Goal: Task Accomplishment & Management: Manage account settings

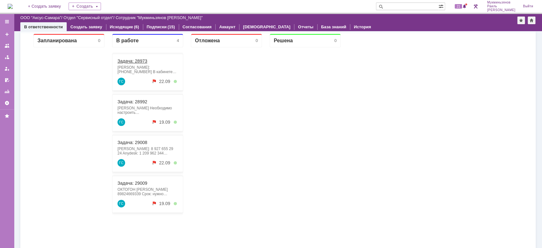
click at [132, 58] on link "Задача: 28973" at bounding box center [132, 60] width 30 height 5
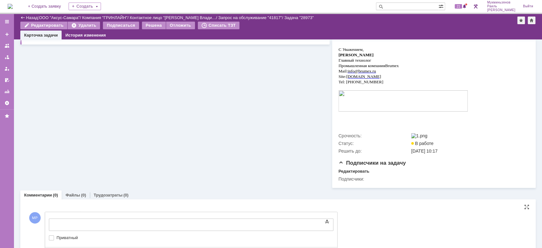
click at [148, 219] on body at bounding box center [100, 223] width 95 height 11
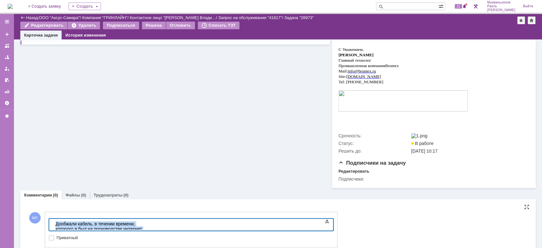
drag, startPoint x: 302, startPoint y: 224, endPoint x: 4, endPoint y: 226, distance: 297.9
click at [53, 226] on html "Дообжали кабель, в течении времени, которого я был на производстве интернет раб…" at bounding box center [100, 228] width 95 height 20
copy div "Дообжали кабель, в течении времени, которого я был на производстве интернет раб…"
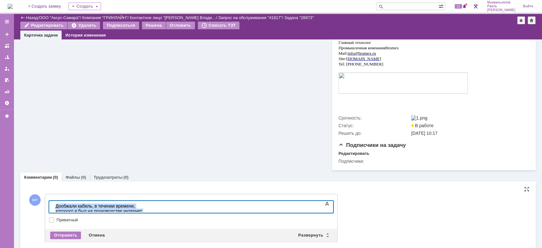
scroll to position [138, 0]
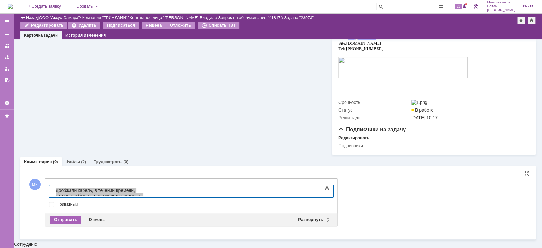
click at [72, 223] on div "Отправить" at bounding box center [65, 220] width 31 height 8
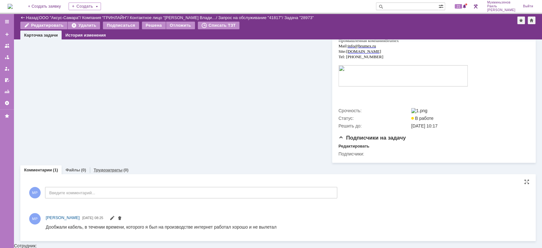
scroll to position [132, 0]
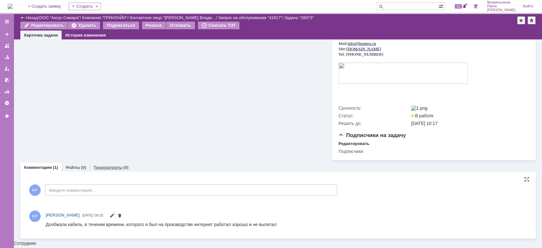
click at [111, 172] on div "Трудозатраты (0)" at bounding box center [111, 167] width 43 height 9
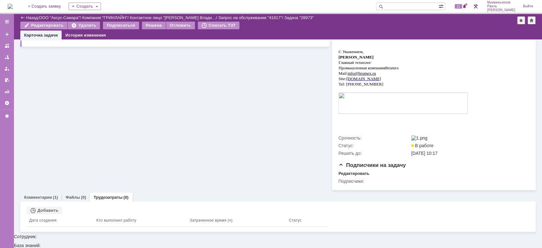
scroll to position [95, 0]
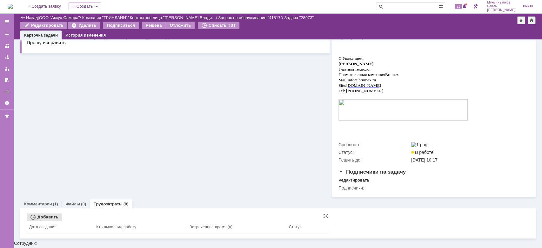
click at [54, 221] on div "Добавить" at bounding box center [45, 217] width 36 height 8
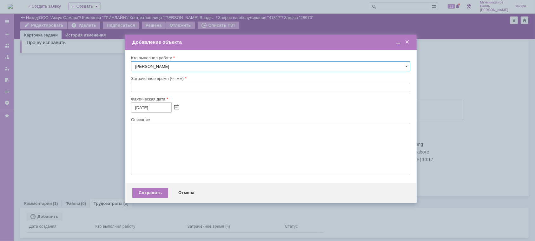
click at [198, 90] on input "text" at bounding box center [270, 87] width 279 height 10
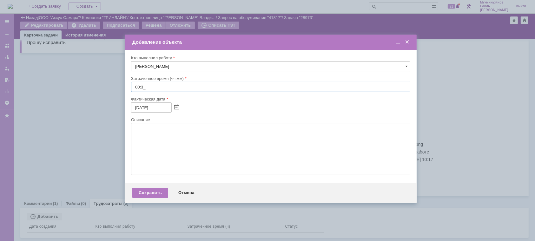
type input "00:30"
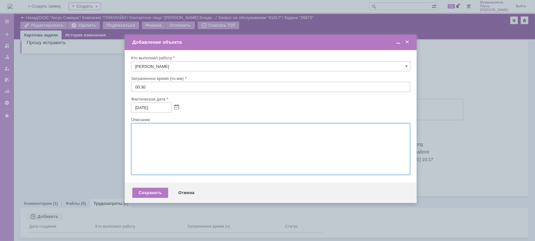
click at [191, 144] on textarea at bounding box center [270, 149] width 279 height 52
paste textarea "Дообжали кабель, в течении времени, которого я был на производстве интернет раб…"
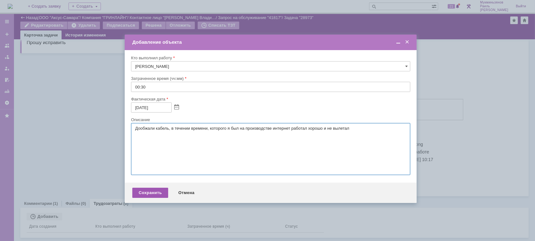
type textarea "Дообжали кабель, в течении времени, которого я был на производстве интернет раб…"
click at [153, 197] on div "Сохранить" at bounding box center [150, 193] width 36 height 10
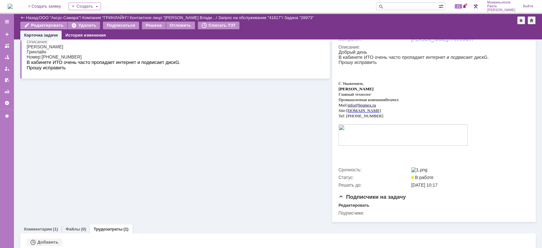
scroll to position [0, 0]
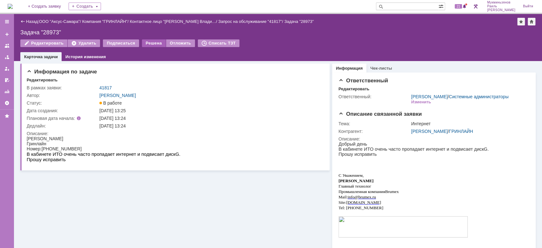
click at [143, 41] on div "Решена" at bounding box center [154, 43] width 24 height 8
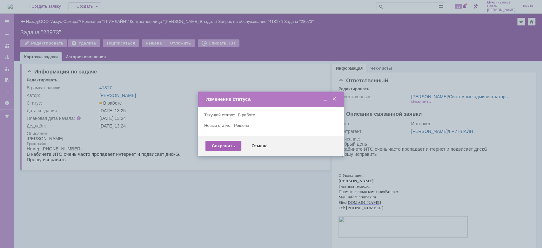
click at [222, 147] on div "Сохранить" at bounding box center [223, 146] width 36 height 10
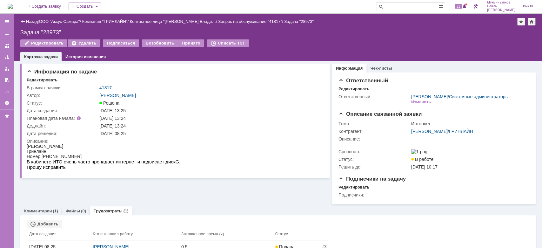
click at [13, 4] on img at bounding box center [10, 6] width 5 height 5
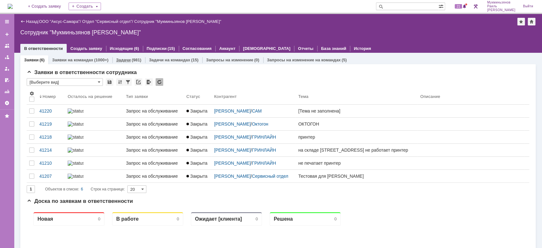
click at [127, 57] on link "Задачи" at bounding box center [123, 59] width 15 height 5
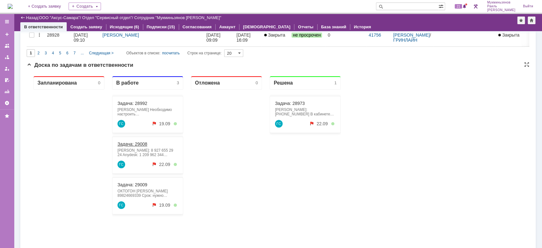
click at [139, 142] on link "Задача: 29008" at bounding box center [132, 143] width 30 height 5
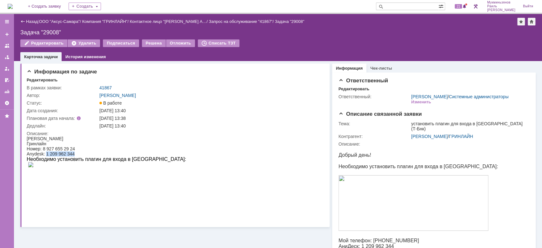
drag, startPoint x: 46, startPoint y: 153, endPoint x: 86, endPoint y: 153, distance: 40.0
click at [86, 153] on div "Anydesk: 1 209 962 344" at bounding box center [106, 153] width 159 height 5
copy div "1 209 962 344"
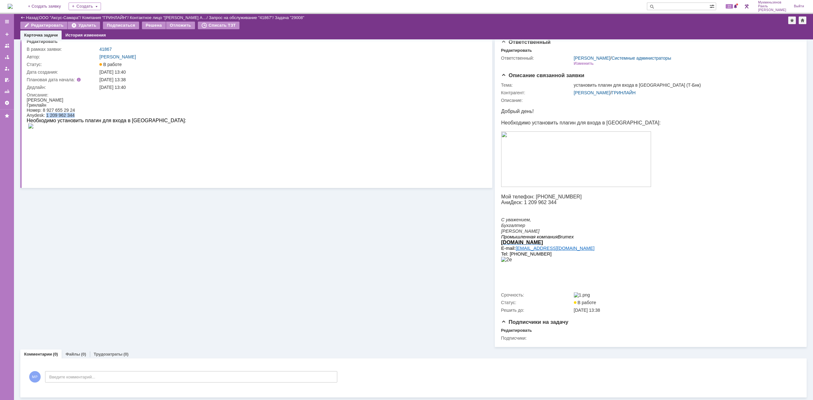
scroll to position [19, 0]
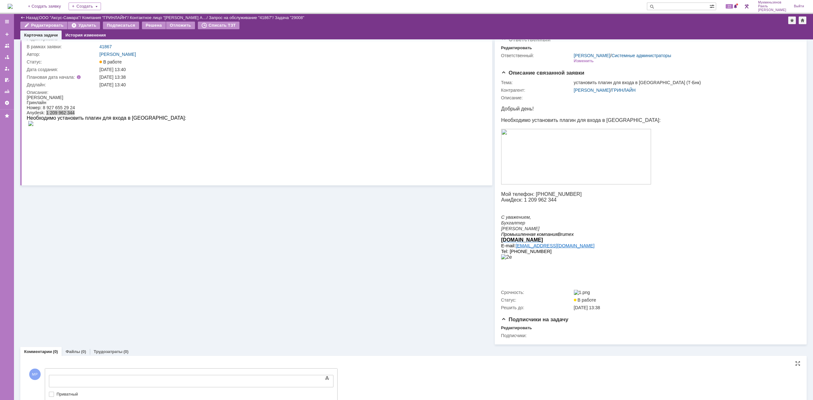
click at [136, 247] on div "Текст" at bounding box center [191, 374] width 285 height 2
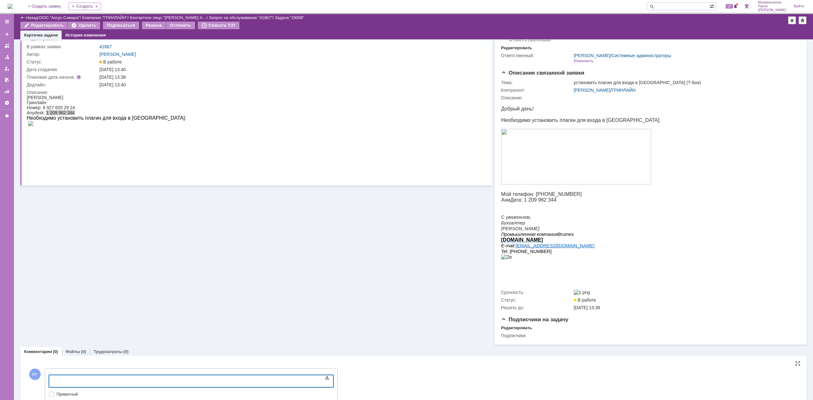
click at [142, 247] on body at bounding box center [100, 380] width 95 height 11
drag, startPoint x: 142, startPoint y: 376, endPoint x: 3, endPoint y: 371, distance: 138.2
click at [53, 247] on html "Скачали плагин, в банк зашли" at bounding box center [100, 380] width 95 height 11
copy div "Скачали плагин, в банк зашли"
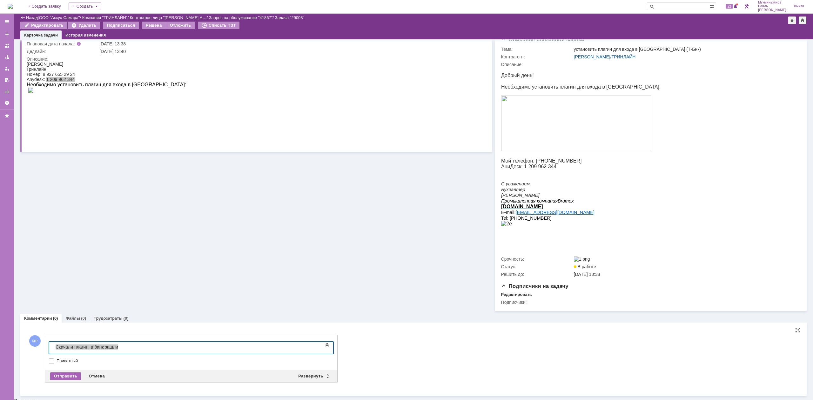
click at [68, 247] on div "Отправить" at bounding box center [65, 377] width 31 height 8
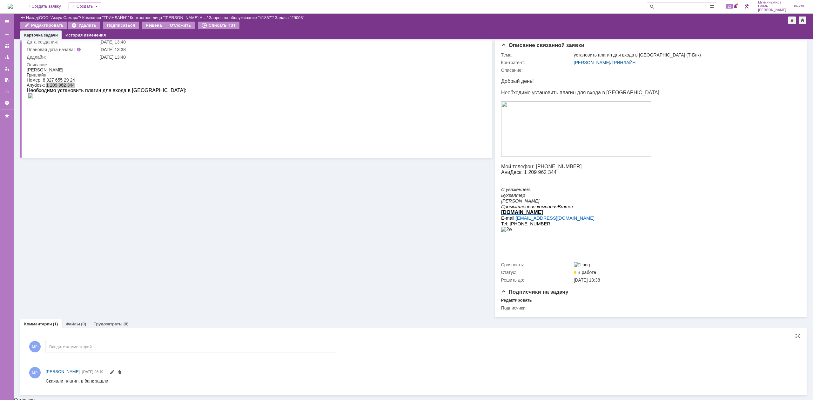
click at [105, 247] on link "Трудозатраты" at bounding box center [108, 324] width 29 height 5
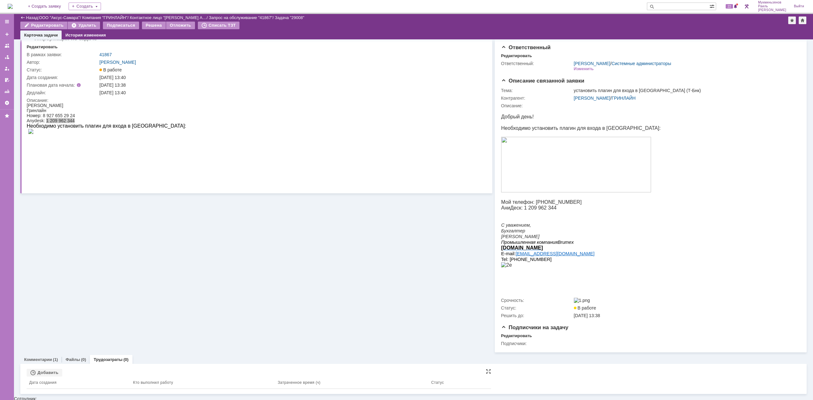
scroll to position [10, 0]
click at [48, 247] on div "Добавить" at bounding box center [45, 374] width 36 height 8
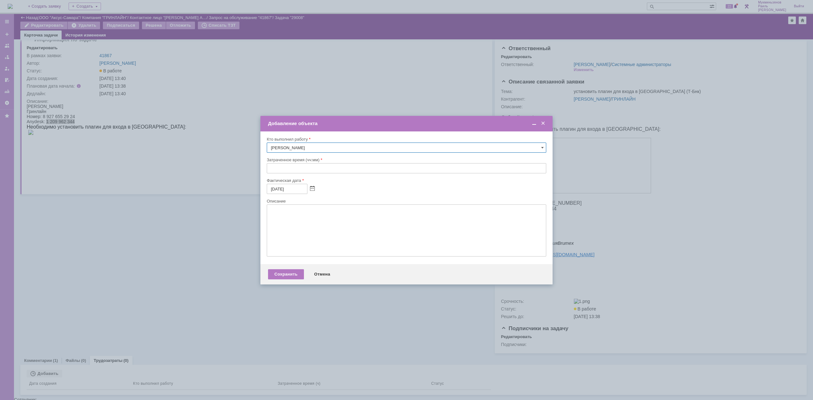
click at [344, 175] on div at bounding box center [406, 175] width 279 height 4
click at [345, 171] on input "text" at bounding box center [406, 168] width 279 height 10
type input "0:__"
type input "00:30"
click at [318, 230] on textarea at bounding box center [406, 231] width 279 height 52
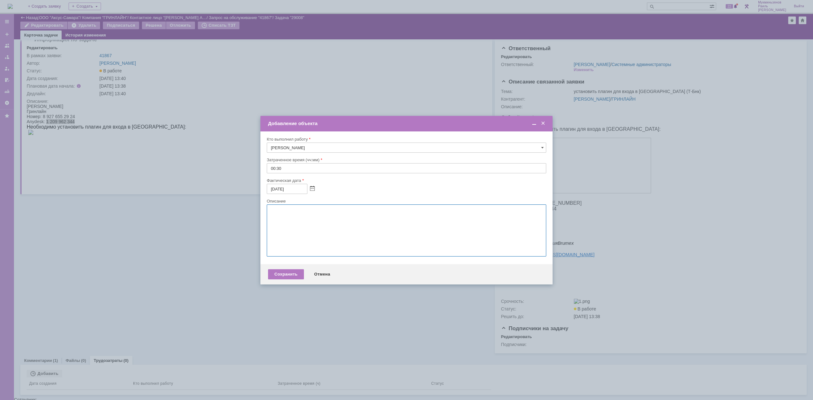
paste textarea "Скачали плагин, в банк зашли"
type textarea "Скачали плагин, в банк зашли"
click at [275, 247] on div "Сохранить" at bounding box center [286, 274] width 36 height 10
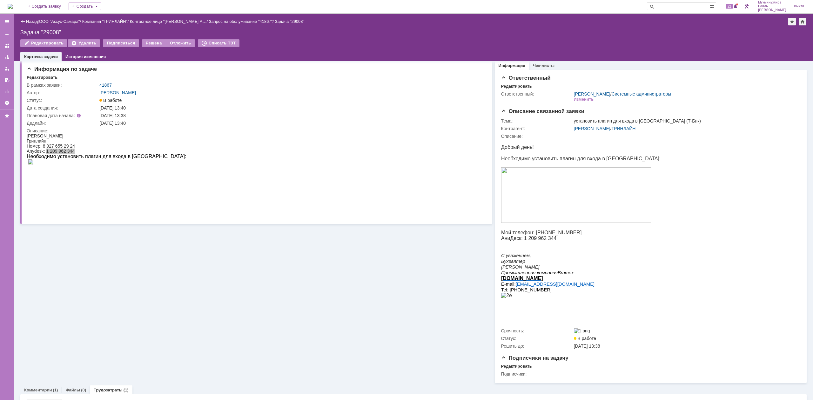
scroll to position [0, 0]
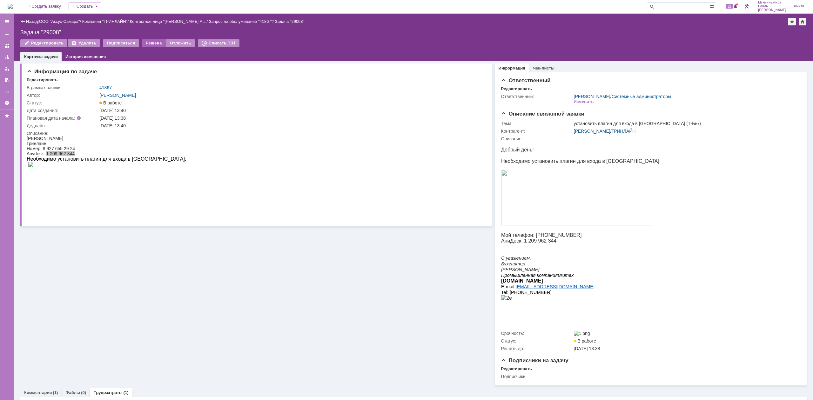
click at [152, 45] on div "Решена" at bounding box center [154, 43] width 24 height 8
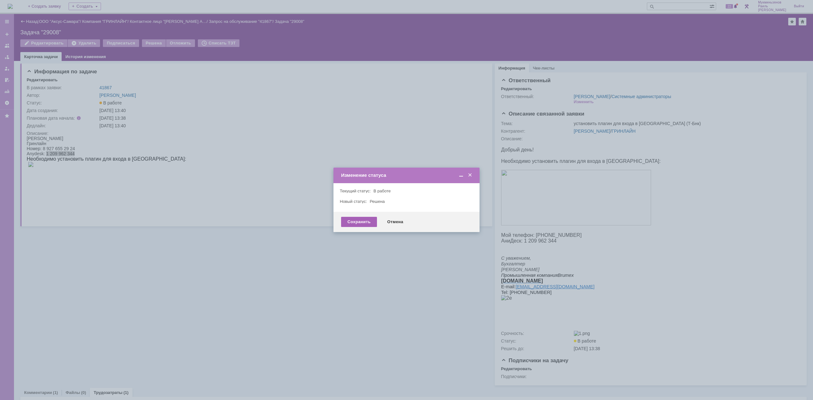
click at [353, 220] on div "Сохранить" at bounding box center [359, 222] width 36 height 10
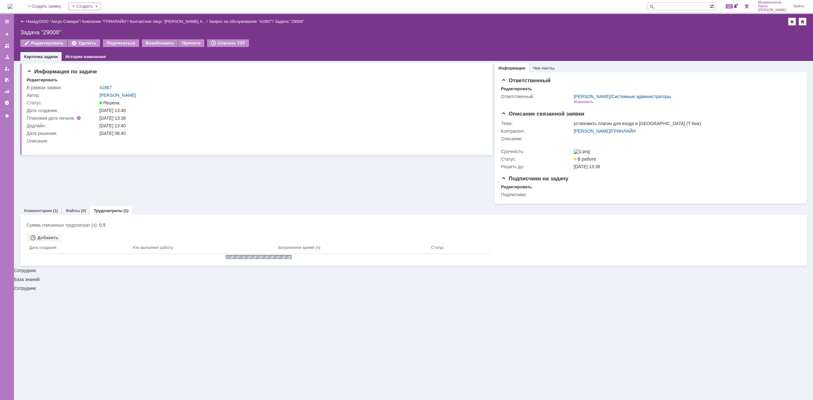
click at [13, 8] on img at bounding box center [10, 6] width 5 height 5
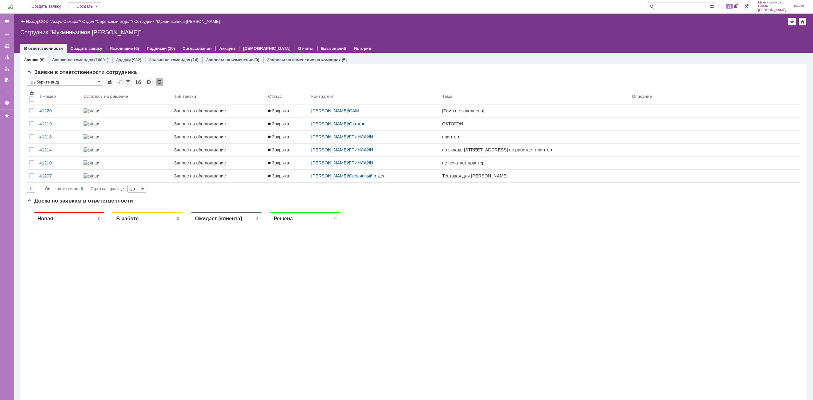
click at [124, 62] on div "Задачи (982)" at bounding box center [128, 59] width 33 height 9
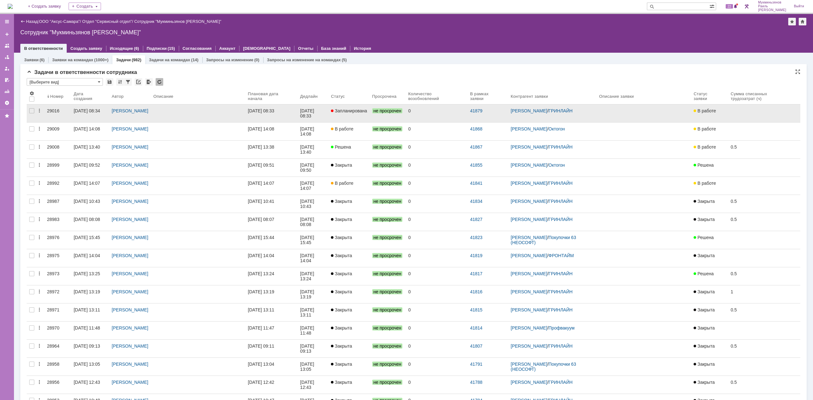
click at [245, 109] on link at bounding box center [198, 113] width 95 height 18
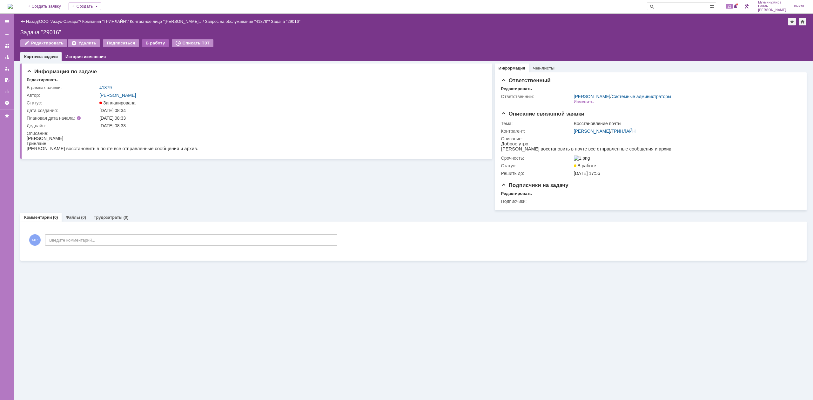
click at [151, 41] on div "В работу" at bounding box center [155, 43] width 27 height 8
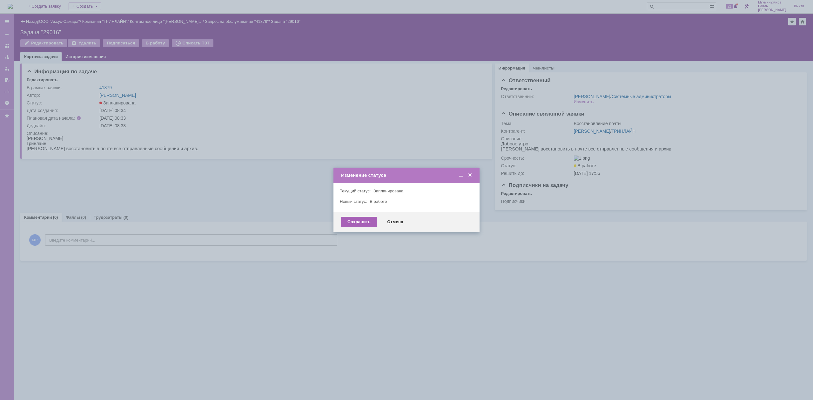
click at [361, 224] on div "Сохранить" at bounding box center [359, 222] width 36 height 10
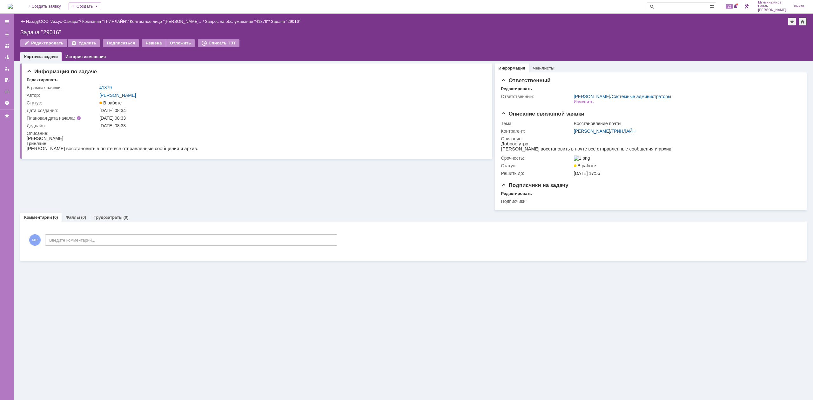
click at [11, 9] on img at bounding box center [10, 6] width 5 height 5
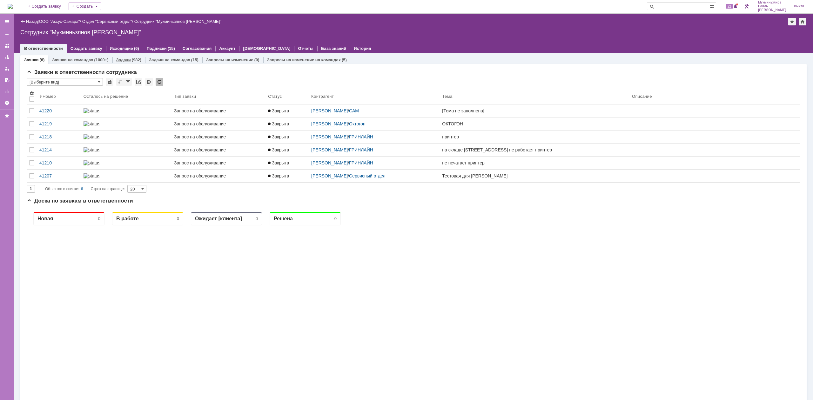
click at [135, 58] on div "(982)" at bounding box center [137, 59] width 10 height 5
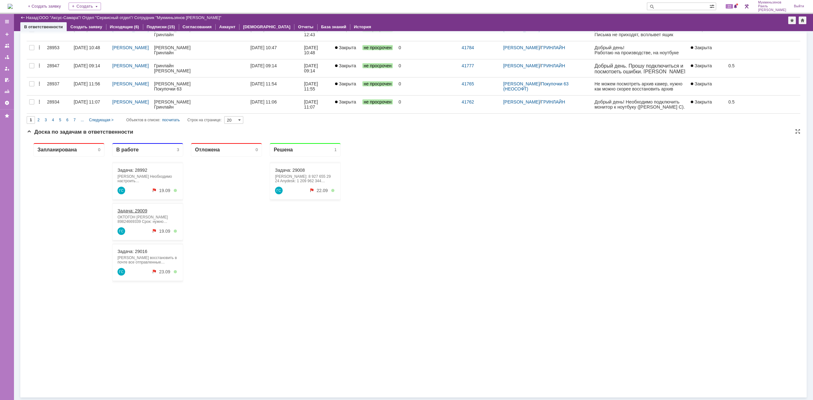
click at [136, 210] on link "Задача: 29009" at bounding box center [132, 210] width 30 height 5
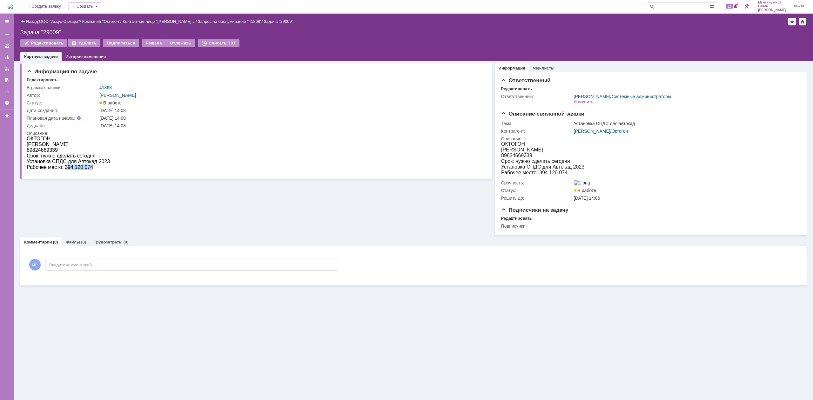
drag, startPoint x: 64, startPoint y: 167, endPoint x: 102, endPoint y: 168, distance: 37.5
click at [102, 168] on div "Рабочее место: 394 120 074" at bounding box center [68, 167] width 83 height 6
copy div "394 120 074"
click at [13, 4] on img at bounding box center [10, 6] width 5 height 5
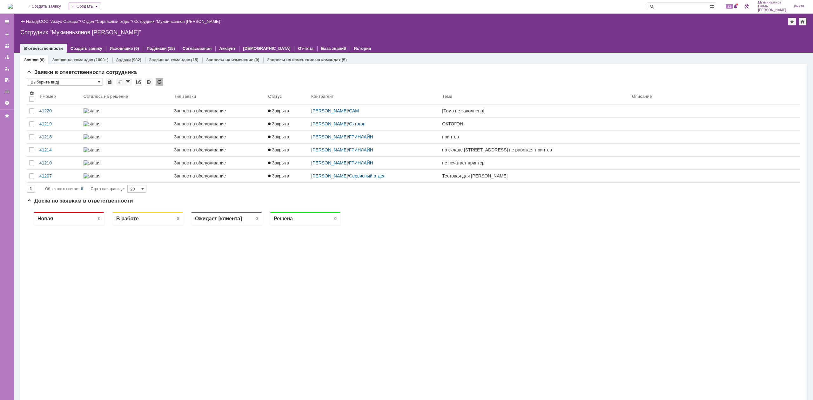
click at [134, 60] on div "(982)" at bounding box center [137, 59] width 10 height 5
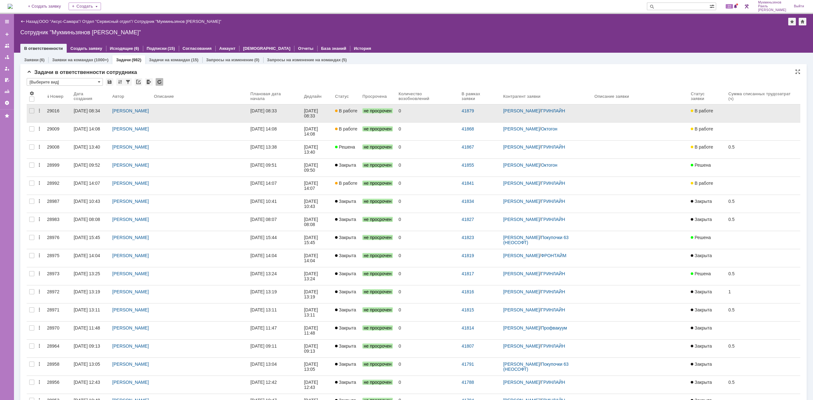
click at [301, 112] on link "19.09.2025 08:33" at bounding box center [275, 113] width 54 height 18
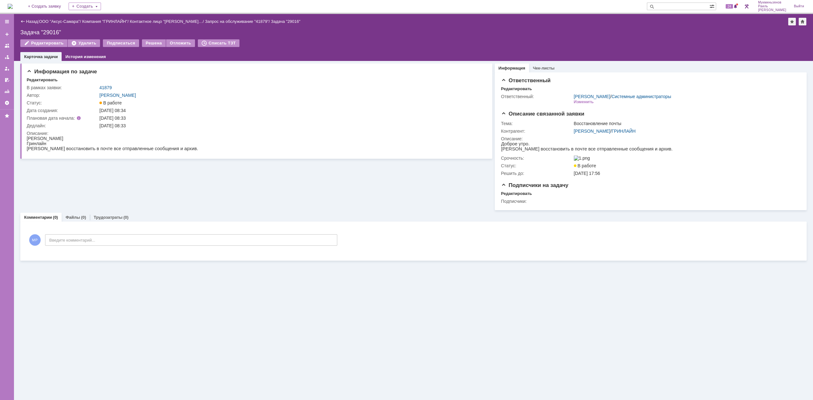
click at [13, 7] on img at bounding box center [10, 6] width 5 height 5
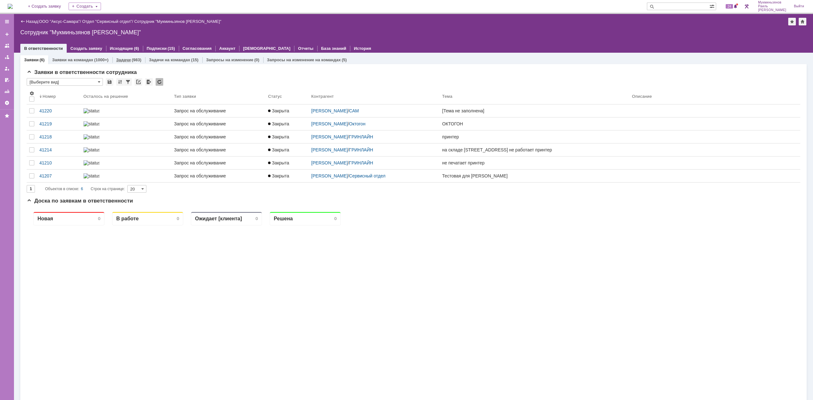
click at [126, 58] on link "Задачи" at bounding box center [123, 59] width 15 height 5
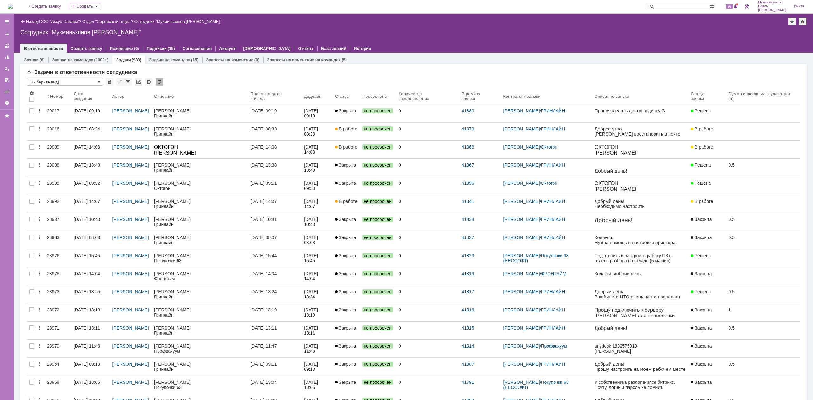
click at [92, 60] on div "Заявки на командах (1000+)" at bounding box center [80, 60] width 56 height 4
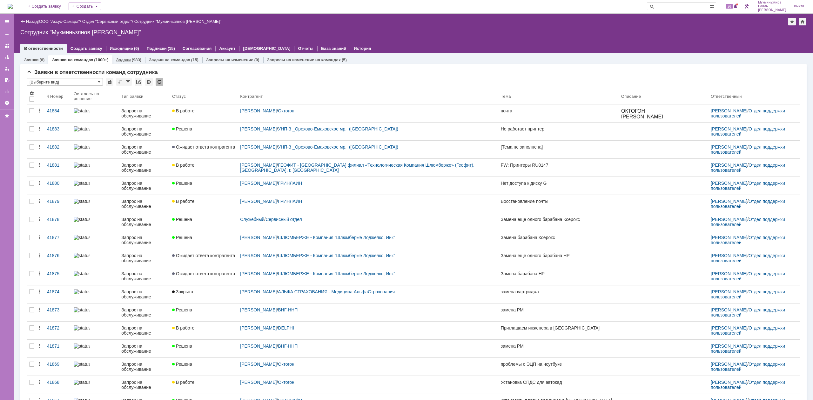
click at [127, 61] on link "Задачи" at bounding box center [123, 59] width 15 height 5
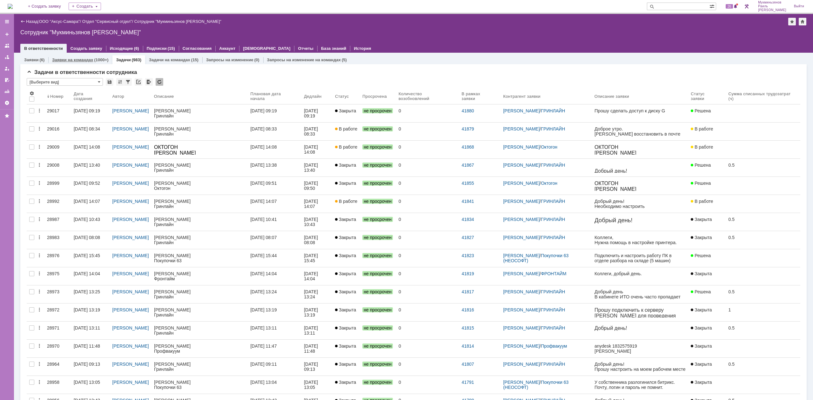
click at [91, 62] on div "Заявки на командах (1000+)" at bounding box center [80, 59] width 64 height 9
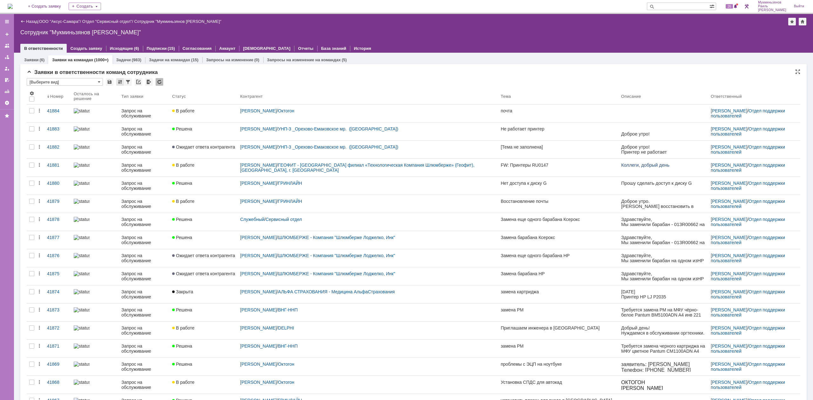
click at [117, 79] on div at bounding box center [120, 82] width 8 height 8
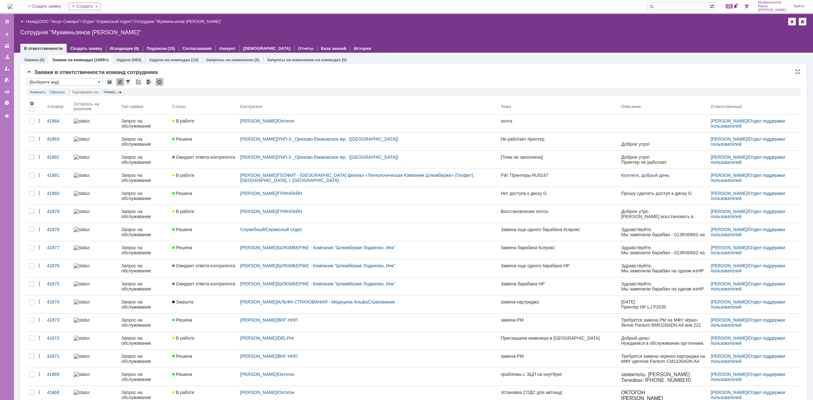
click at [118, 92] on img at bounding box center [117, 93] width 3 height 2
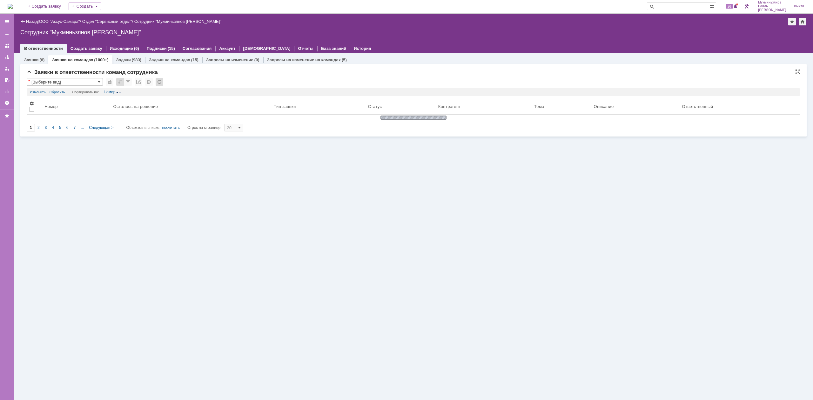
click at [109, 89] on div "Номер" at bounding box center [113, 92] width 18 height 8
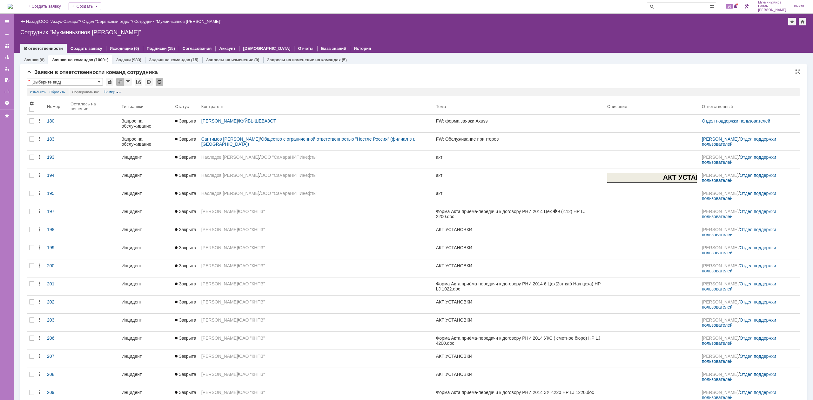
click at [121, 92] on img at bounding box center [120, 93] width 3 height 2
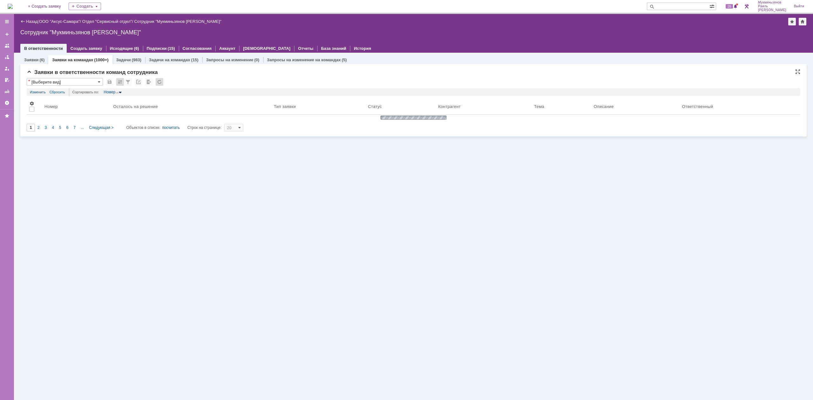
click at [83, 80] on input "[Выберите вид]" at bounding box center [65, 82] width 76 height 8
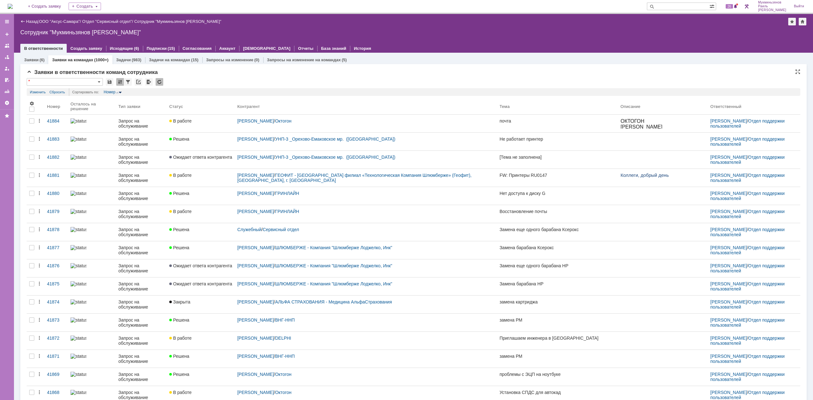
click at [224, 82] on div "*" at bounding box center [414, 82] width 774 height 8
type input "[Выберите вид]"
click at [125, 82] on div at bounding box center [128, 82] width 8 height 8
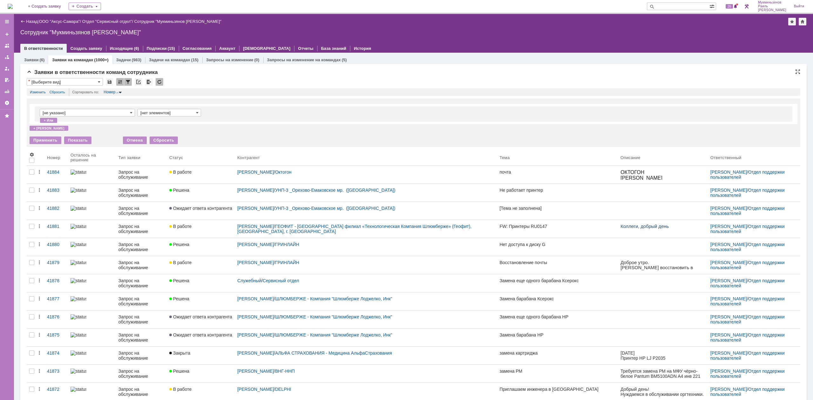
click at [105, 114] on input "[не указано]" at bounding box center [87, 113] width 95 height 8
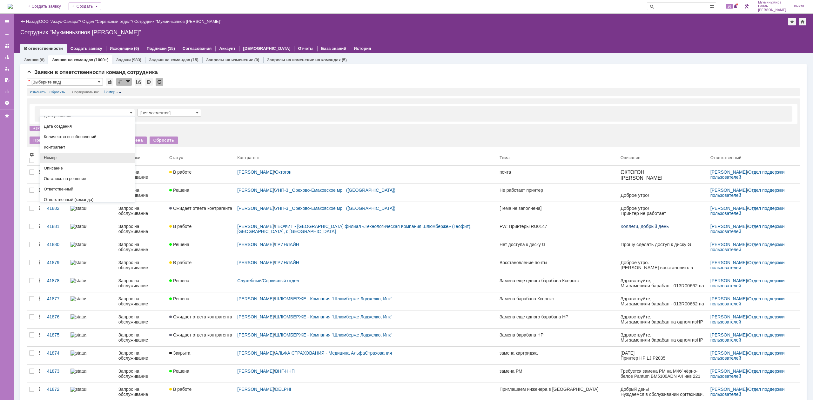
click at [60, 160] on span "Номер" at bounding box center [87, 157] width 87 height 5
type input "Номер"
type input "равно"
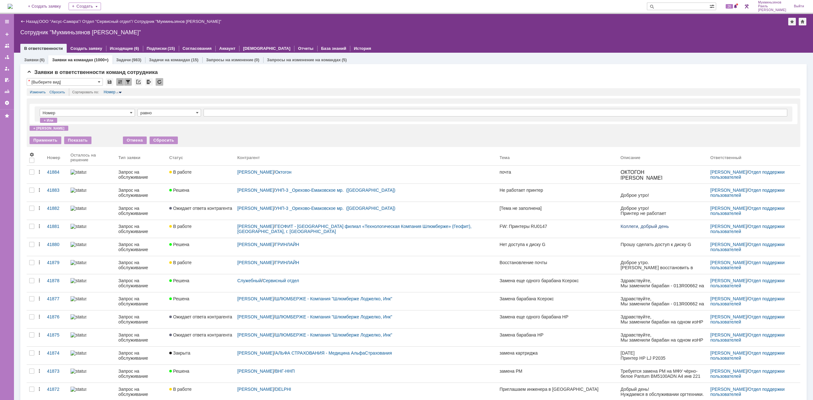
type input "Номер"
click at [258, 114] on input "text" at bounding box center [496, 113] width 584 height 8
click at [223, 107] on div "Номер равно" at bounding box center [414, 113] width 758 height 15
click at [221, 112] on input "text" at bounding box center [496, 113] width 584 height 8
type input "28456"
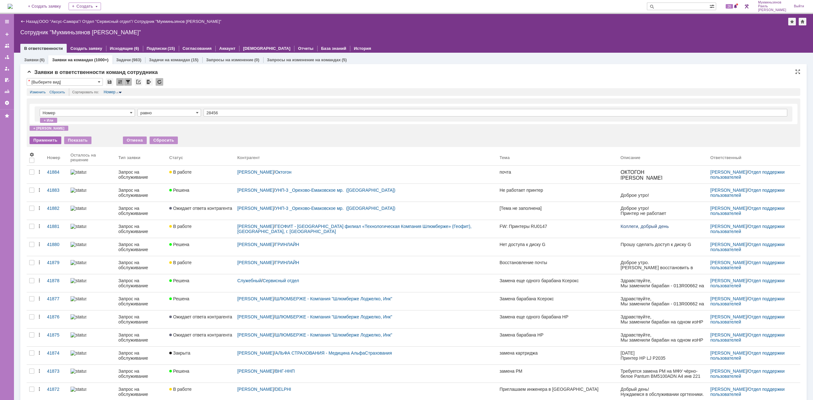
click at [33, 139] on div "Применить" at bounding box center [46, 141] width 32 height 8
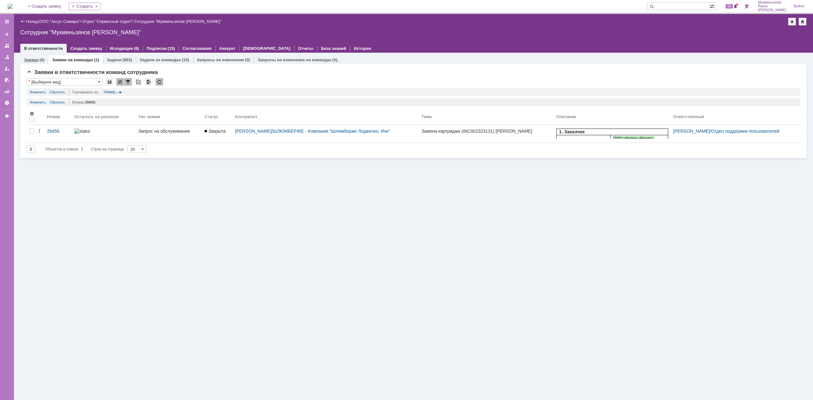
click at [42, 62] on div "(6)" at bounding box center [41, 59] width 5 height 5
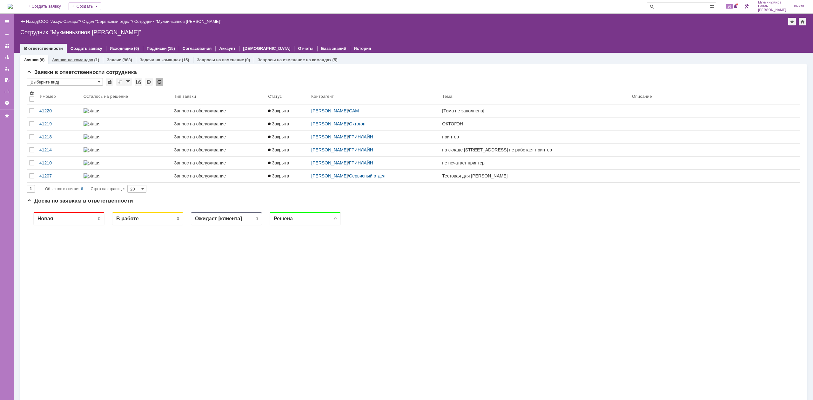
click at [73, 63] on div "Заявки на командах (1)" at bounding box center [75, 59] width 55 height 9
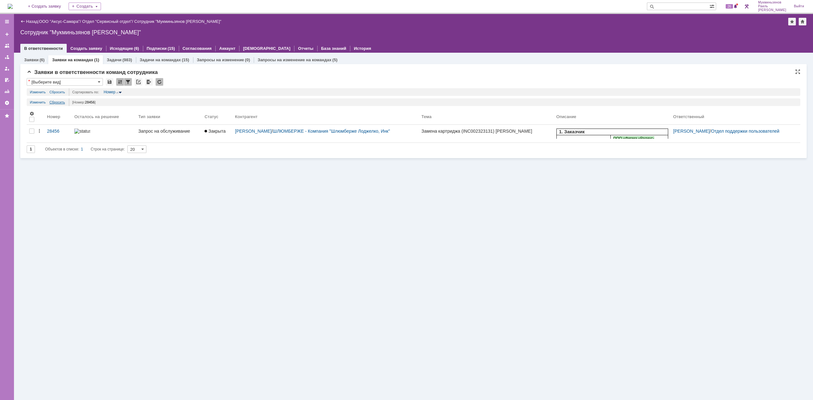
drag, startPoint x: 92, startPoint y: 103, endPoint x: 65, endPoint y: 104, distance: 26.7
click at [91, 103] on span "28456" at bounding box center [90, 102] width 10 height 4
click at [57, 101] on link "Сбросить" at bounding box center [58, 102] width 16 height 8
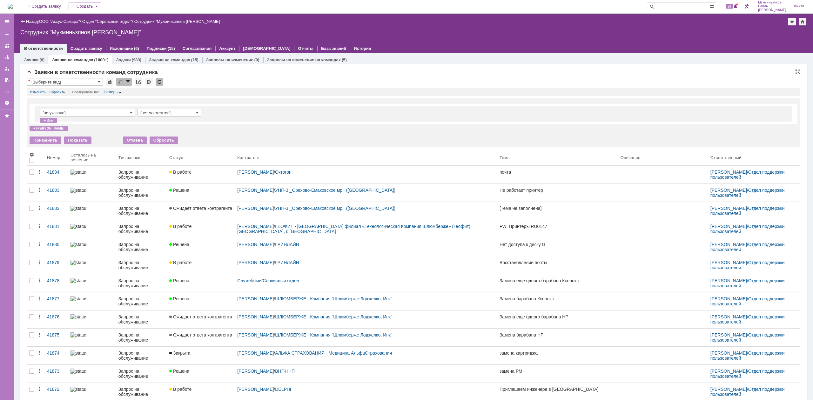
click at [115, 112] on input "[не указано]" at bounding box center [87, 113] width 95 height 8
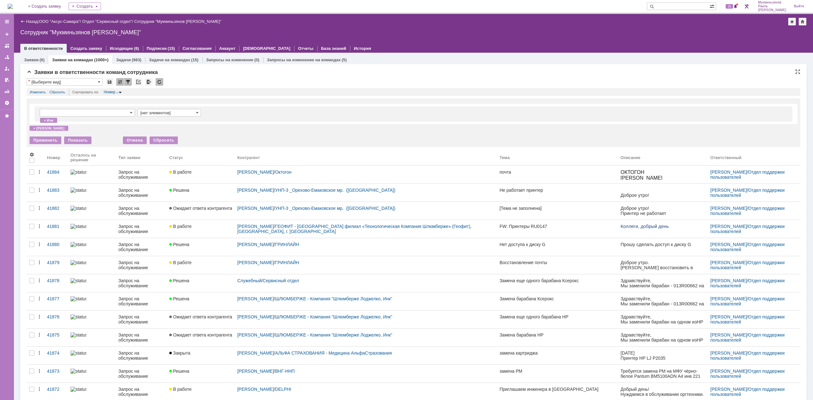
click at [280, 139] on div "Применить Показать Отмена Сбросить" at bounding box center [414, 138] width 768 height 11
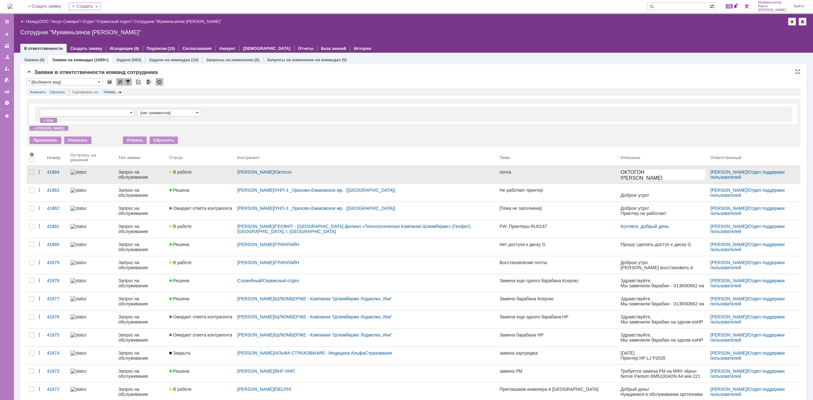
type input "[не указано]"
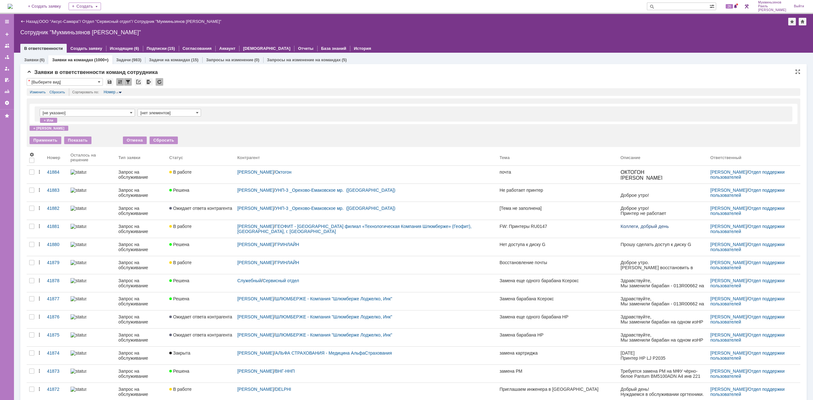
click at [66, 111] on input "[не указано]" at bounding box center [87, 113] width 95 height 8
click at [66, 111] on input "text" at bounding box center [87, 113] width 95 height 8
click at [121, 95] on div "Номер" at bounding box center [113, 92] width 18 height 8
type input "[не указано]"
click at [132, 58] on div "(983)" at bounding box center [137, 59] width 10 height 5
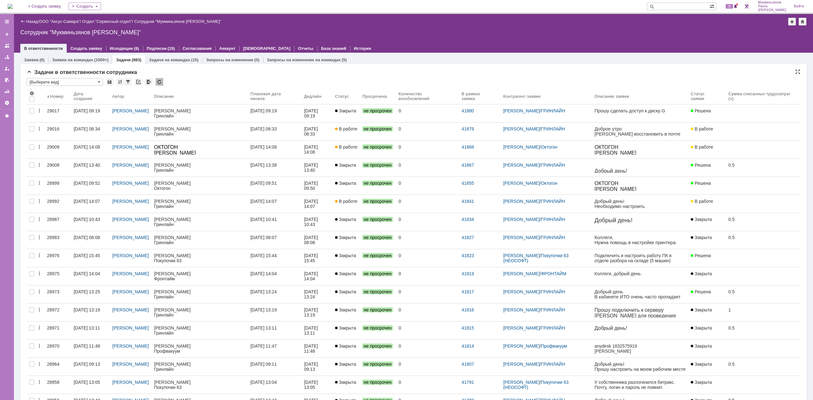
click at [65, 84] on input "[Выберите вид]" at bounding box center [65, 82] width 76 height 8
click at [65, 79] on input "text" at bounding box center [65, 78] width 76 height 1
type input "[Выберите вид]"
click at [69, 85] on input "[Выберите вид]" at bounding box center [65, 82] width 76 height 8
click at [63, 81] on input "text" at bounding box center [65, 82] width 76 height 8
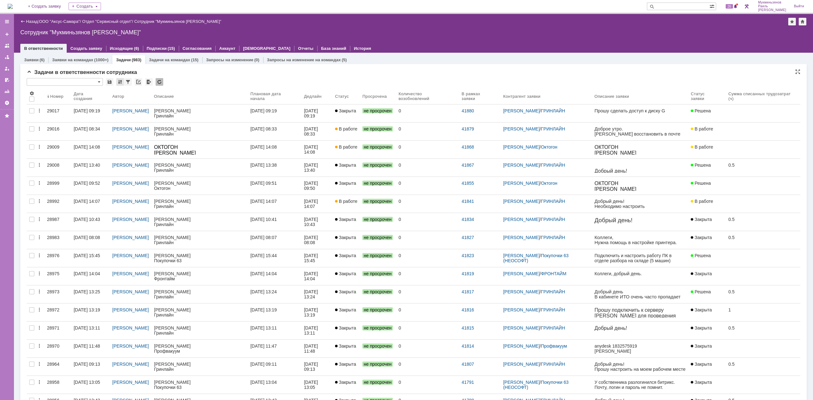
click at [118, 81] on div at bounding box center [120, 82] width 8 height 8
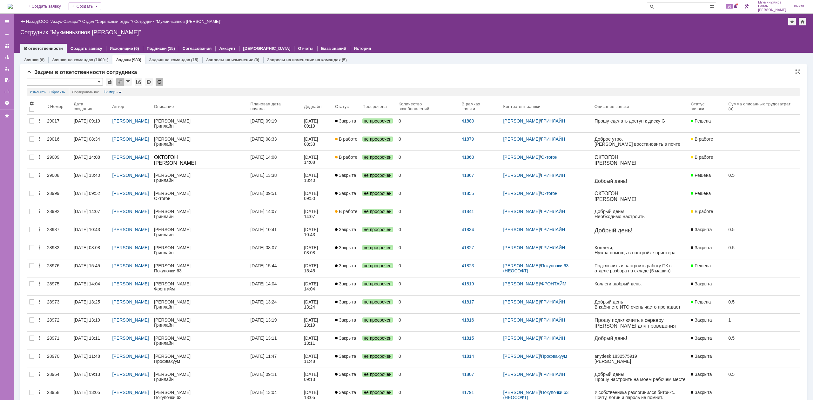
type input "[Выберите вид]"
click at [32, 93] on link "Изменить" at bounding box center [38, 92] width 16 height 8
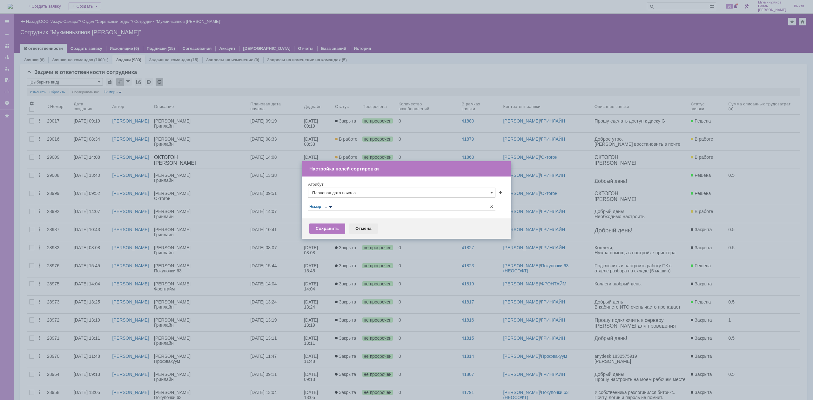
click at [368, 224] on div "Отмена" at bounding box center [363, 229] width 29 height 10
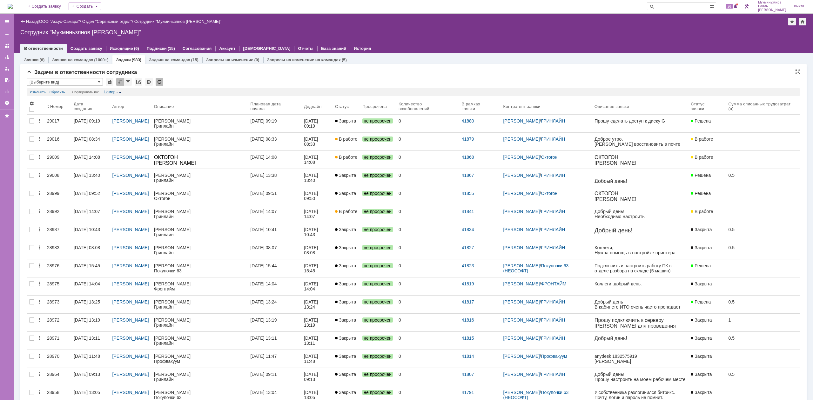
click at [109, 91] on div "Номер" at bounding box center [110, 92] width 12 height 4
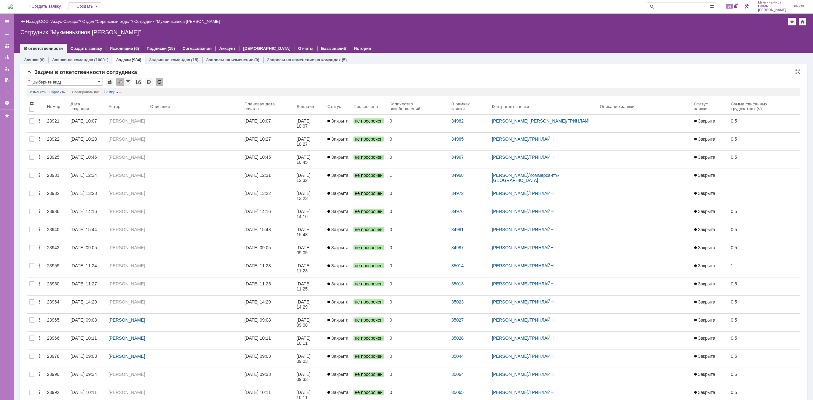
click at [109, 91] on div "Номер" at bounding box center [110, 92] width 12 height 4
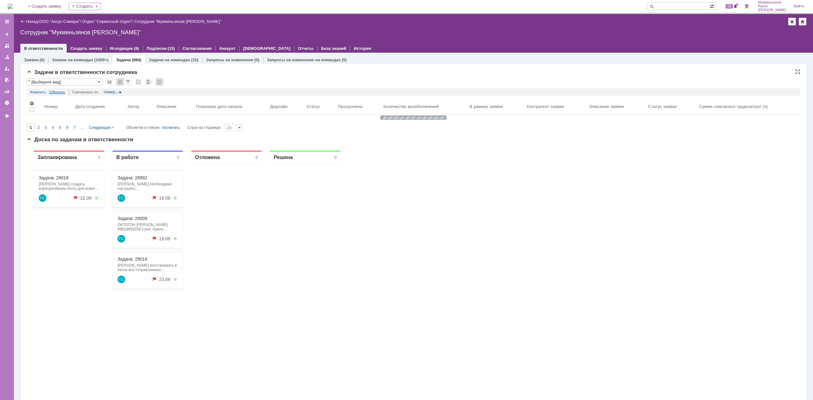
click at [55, 92] on link "Сбросить" at bounding box center [58, 92] width 16 height 8
click at [66, 82] on input "[Выберите вид]" at bounding box center [65, 82] width 76 height 8
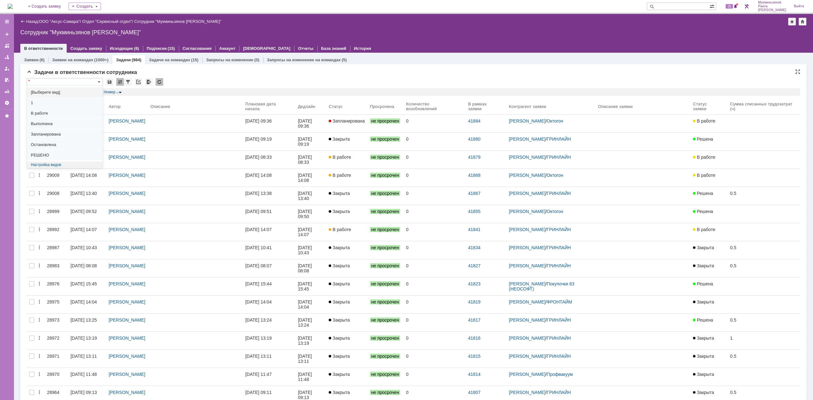
click at [83, 76] on div "Задачи в ответственности сотрудника * Результаты поиска: Изменить Сбросить Сорт…" at bounding box center [414, 280] width 774 height 423
type input "[Выберите вид]"
click at [163, 81] on div at bounding box center [160, 82] width 8 height 8
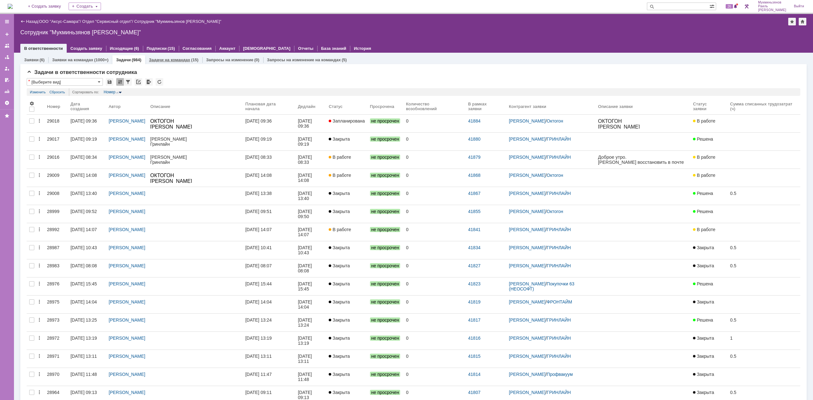
click at [182, 64] on div "Задачи на командах (15)" at bounding box center [173, 59] width 57 height 9
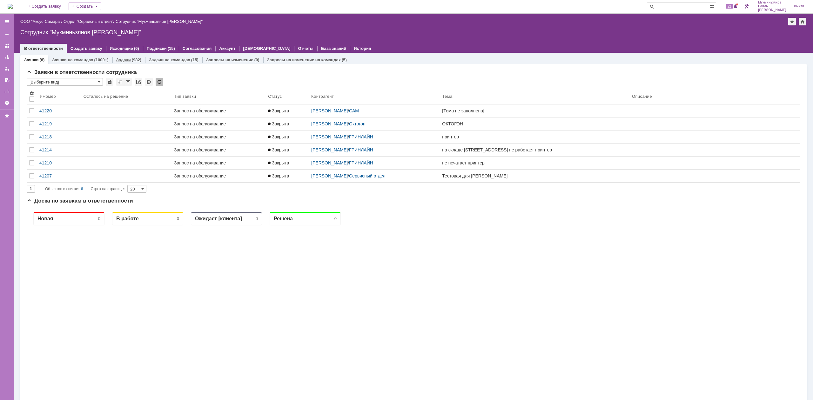
click at [131, 57] on div "Задачи (982)" at bounding box center [128, 59] width 33 height 9
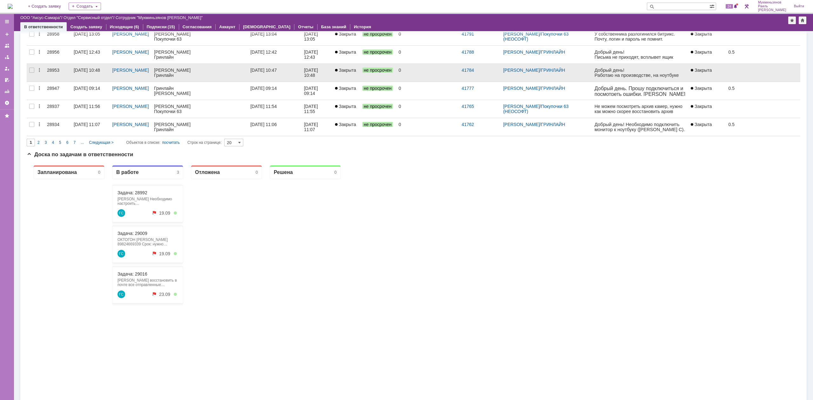
scroll to position [333, 0]
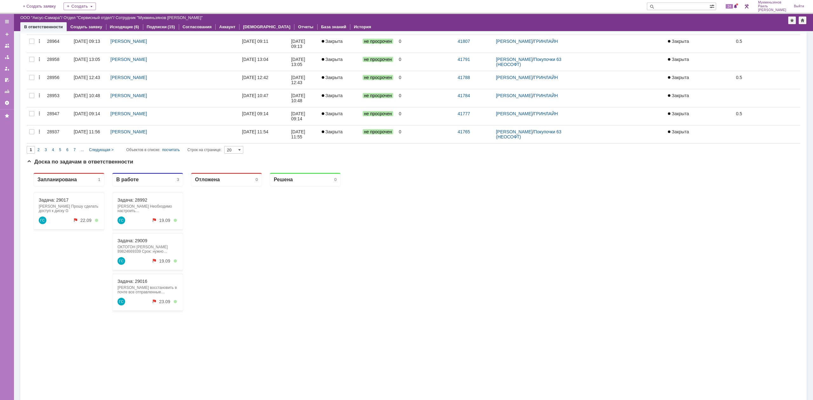
scroll to position [333, 0]
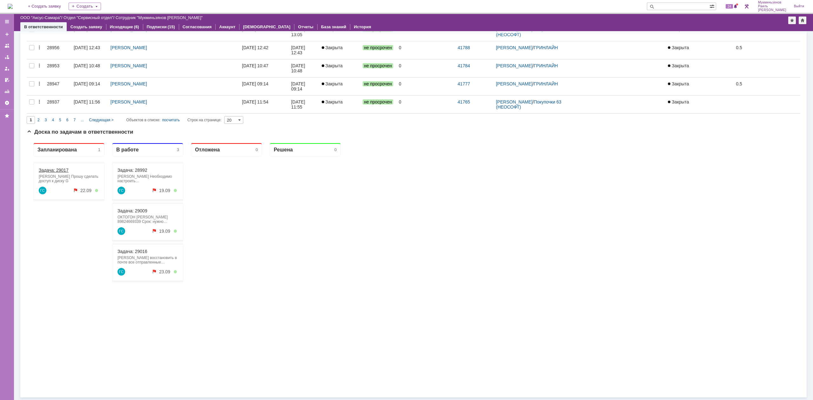
click at [65, 169] on link "Задача: 29017" at bounding box center [54, 170] width 30 height 5
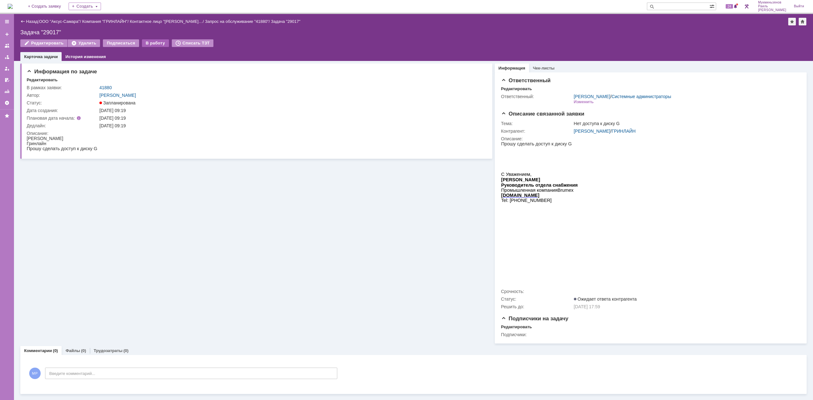
click at [150, 42] on div "В работу" at bounding box center [155, 43] width 27 height 8
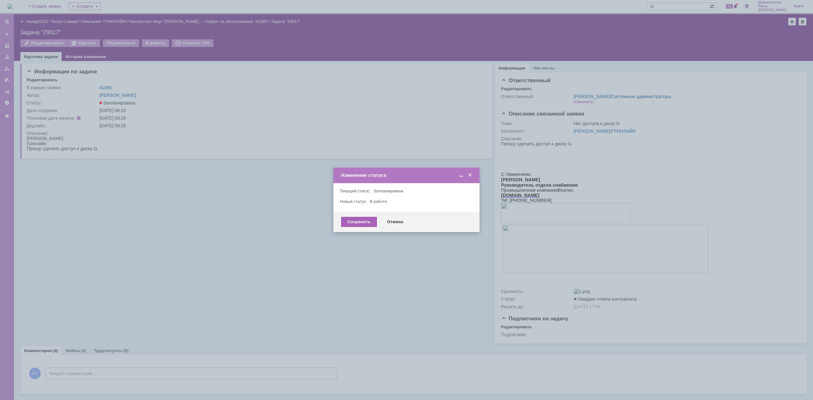
click at [353, 223] on div "Сохранить" at bounding box center [359, 222] width 36 height 10
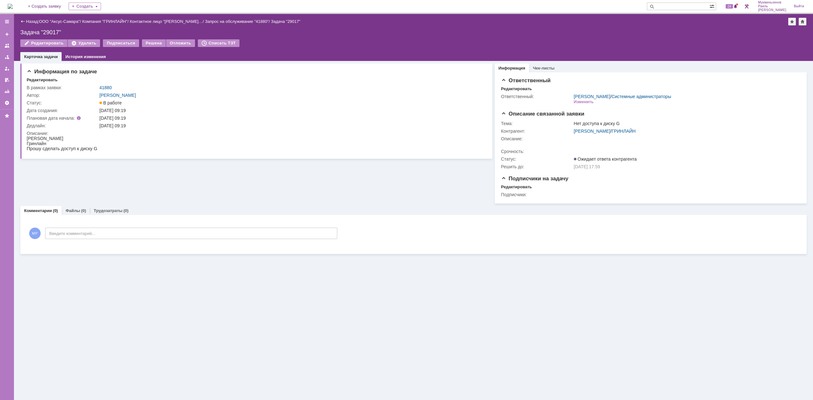
click at [164, 370] on div "Информация по задаче Редактировать В рамках заявки: 41880 Автор: Галстьян Степа…" at bounding box center [413, 230] width 799 height 339
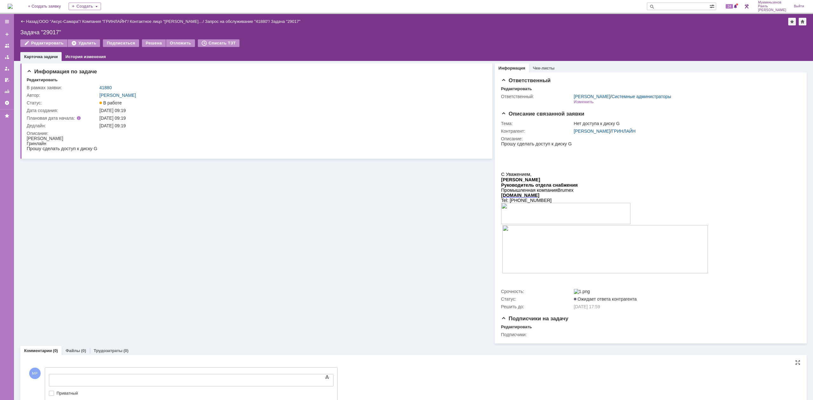
click at [158, 376] on div at bounding box center [191, 380] width 285 height 12
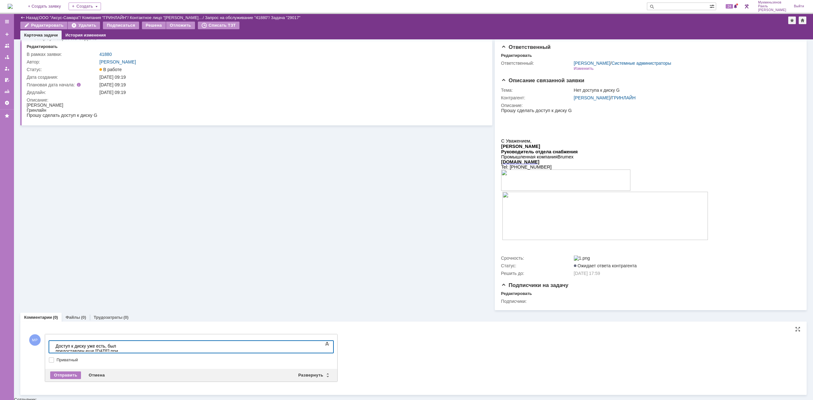
scroll to position [11, 0]
click at [70, 377] on div "Отправить" at bounding box center [65, 377] width 31 height 8
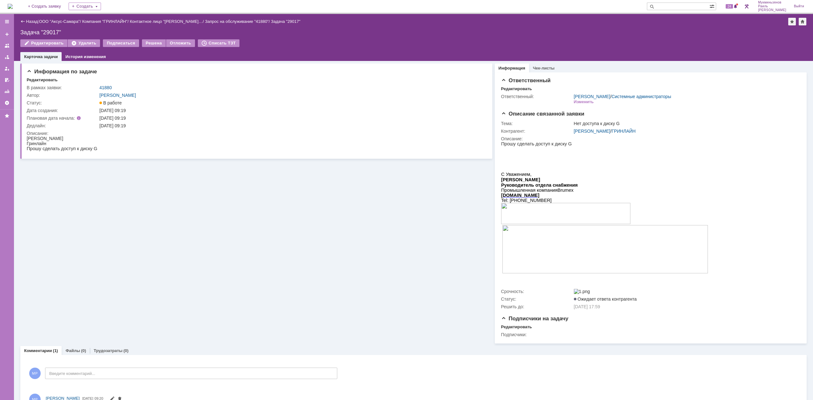
scroll to position [0, 0]
click at [149, 44] on div "Решена" at bounding box center [154, 43] width 24 height 8
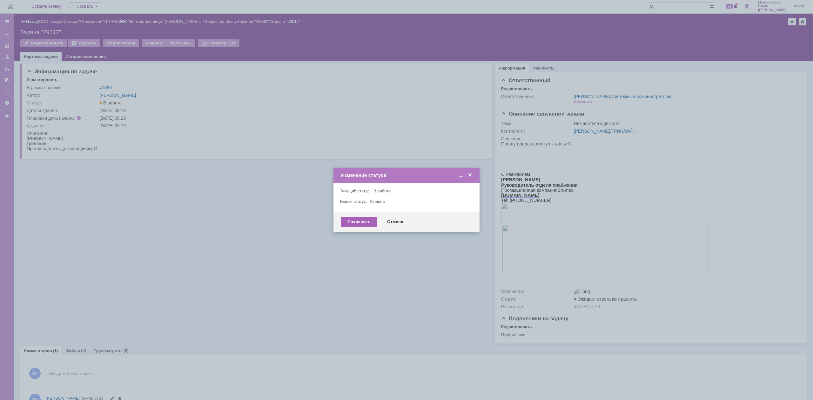
click at [361, 222] on div "Сохранить" at bounding box center [359, 222] width 36 height 10
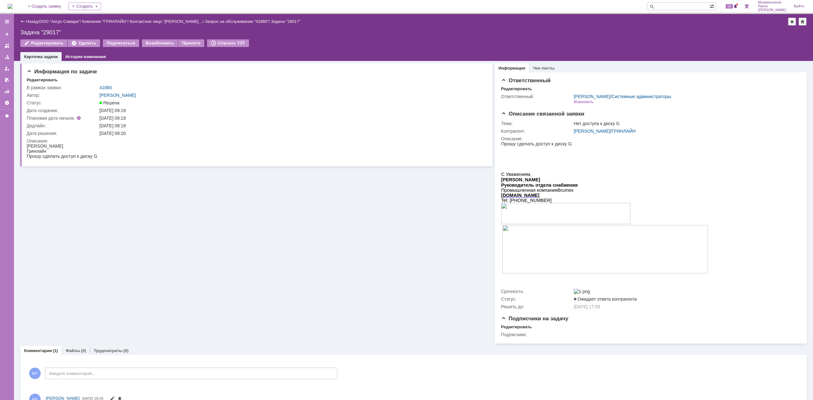
click at [13, 5] on img at bounding box center [10, 6] width 5 height 5
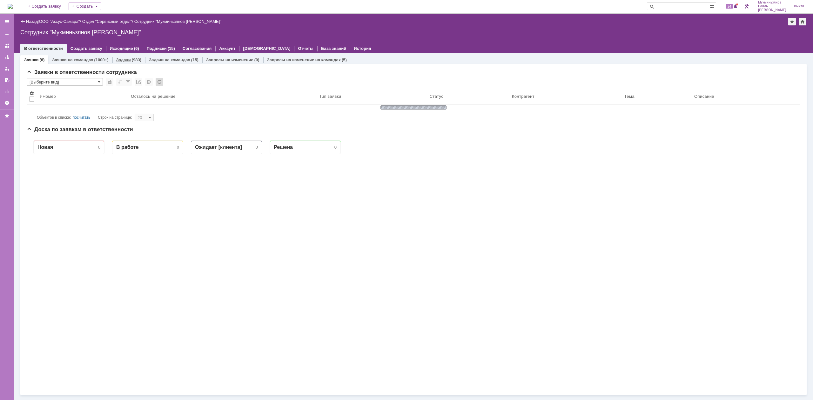
click at [132, 58] on div "(983)" at bounding box center [137, 59] width 10 height 5
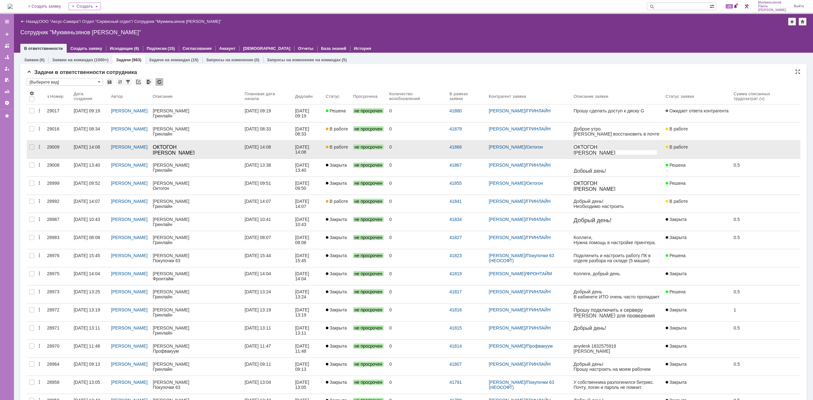
click at [271, 149] on div "18.09.2025 14:08" at bounding box center [258, 146] width 26 height 5
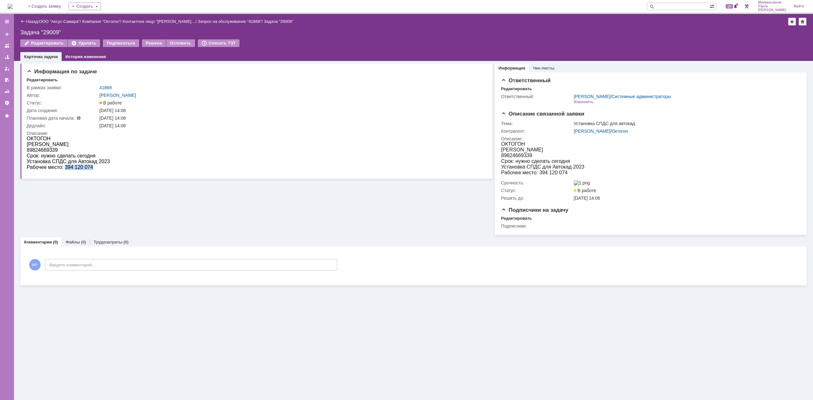
drag, startPoint x: 65, startPoint y: 168, endPoint x: 97, endPoint y: 166, distance: 31.8
click at [97, 166] on div "Рабочее место: 394 120 074" at bounding box center [68, 167] width 83 height 6
copy div "394 120 074"
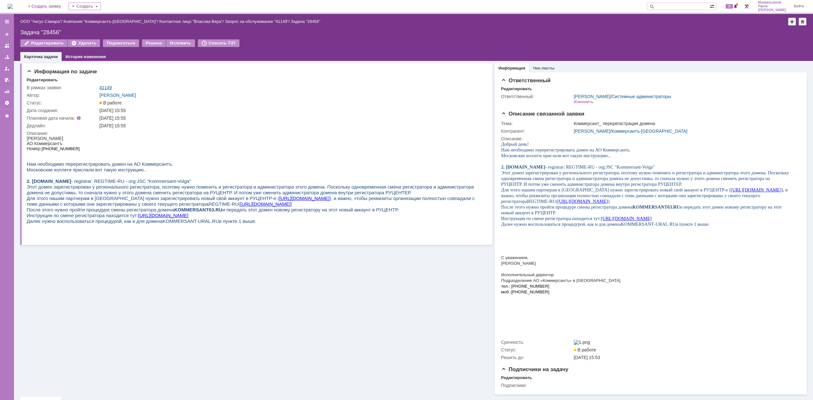
click at [108, 86] on link "41149" at bounding box center [105, 87] width 12 height 5
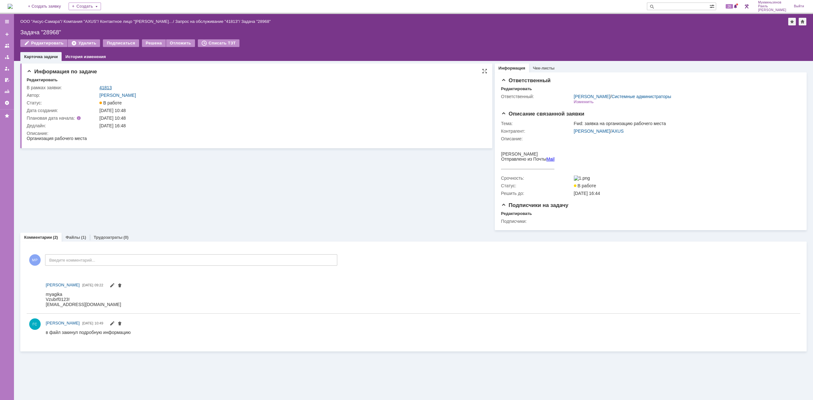
click at [110, 87] on link "41813" at bounding box center [105, 87] width 12 height 5
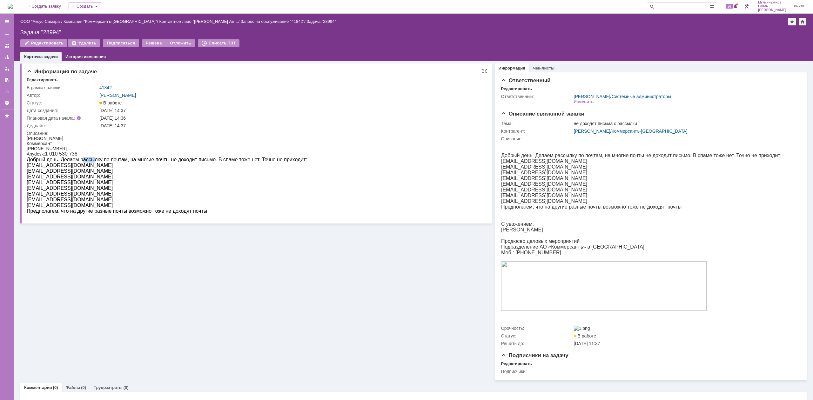
drag, startPoint x: 84, startPoint y: 162, endPoint x: 91, endPoint y: 160, distance: 6.5
click at [88, 161] on span "Добрый день. Делаем рассылку по почтам, на многие почты не доходит письмо. В сп…" at bounding box center [167, 159] width 280 height 5
click at [94, 159] on span "Добрый день. Делаем рассылку по почтам, на многие почты не доходит письмо. В сп…" at bounding box center [167, 159] width 280 height 5
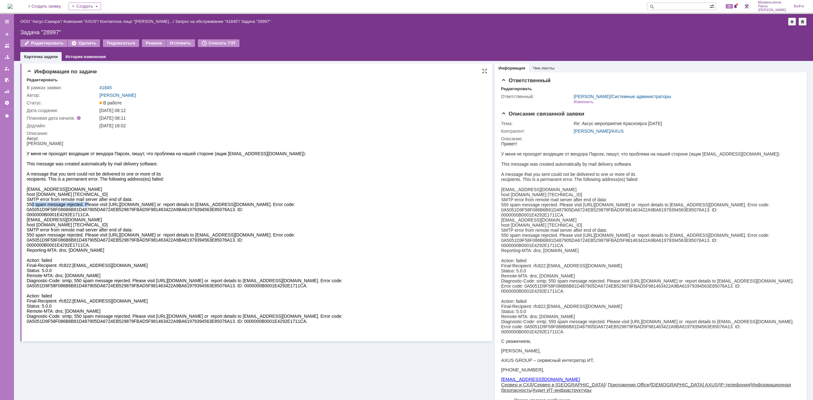
drag, startPoint x: 29, startPoint y: 203, endPoint x: 85, endPoint y: 205, distance: 56.2
click at [85, 205] on div "550 spam message rejected. Please visit [URL][DOMAIN_NAME] or report details to…" at bounding box center [253, 204] width 452 height 5
copy div "550 spam message rejected"
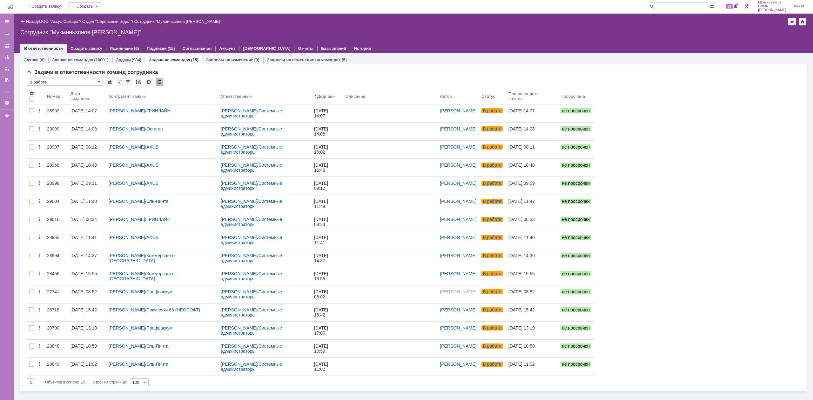
click at [128, 61] on link "Задачи" at bounding box center [123, 59] width 15 height 5
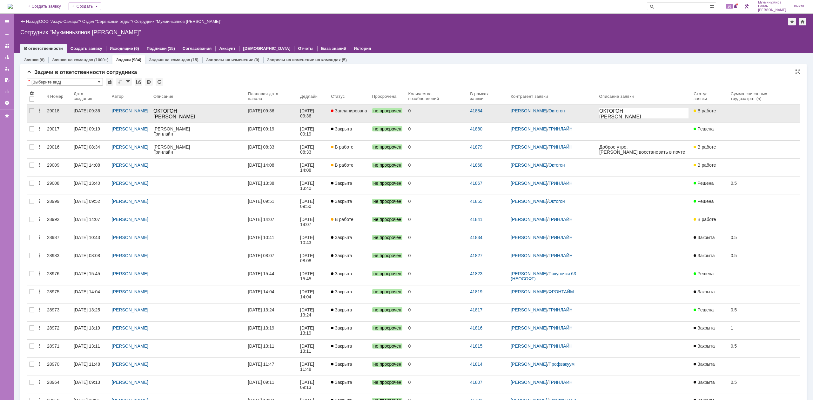
click at [309, 112] on link "22.09.2025 09:36" at bounding box center [313, 113] width 31 height 18
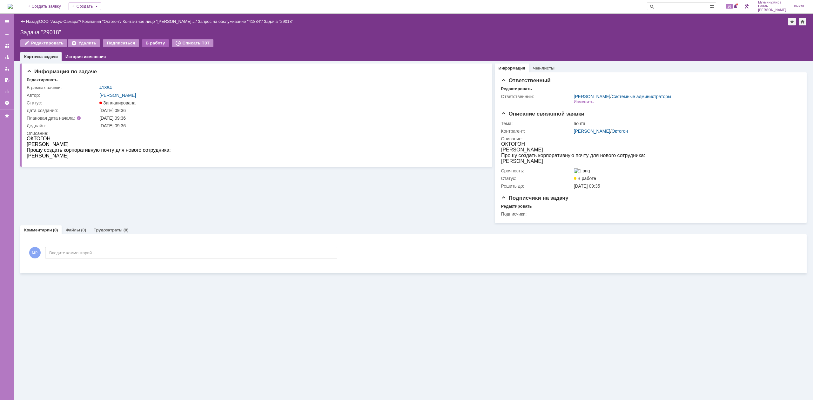
click at [149, 43] on div "В работу" at bounding box center [155, 43] width 27 height 8
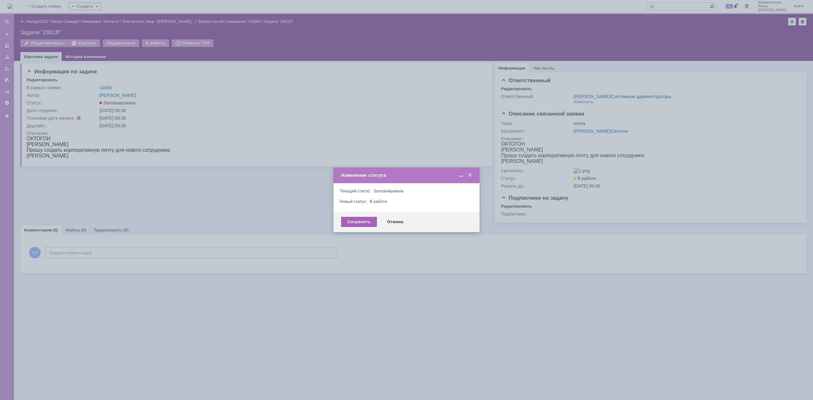
click at [358, 220] on div "Сохранить" at bounding box center [359, 222] width 36 height 10
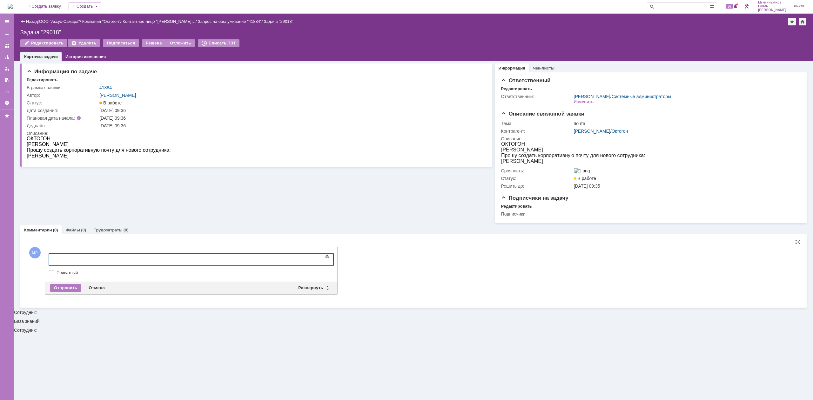
click at [13, 5] on img at bounding box center [10, 6] width 5 height 5
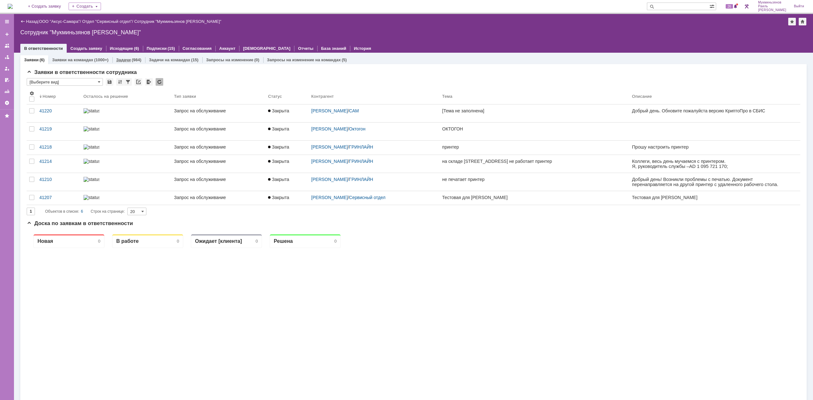
click at [119, 56] on div "Задачи (984)" at bounding box center [128, 59] width 33 height 9
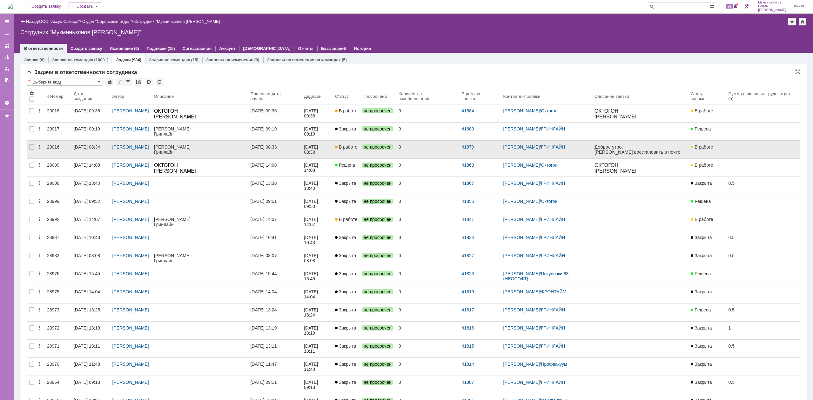
click at [292, 152] on link "19.09.2025 08:33" at bounding box center [275, 150] width 54 height 18
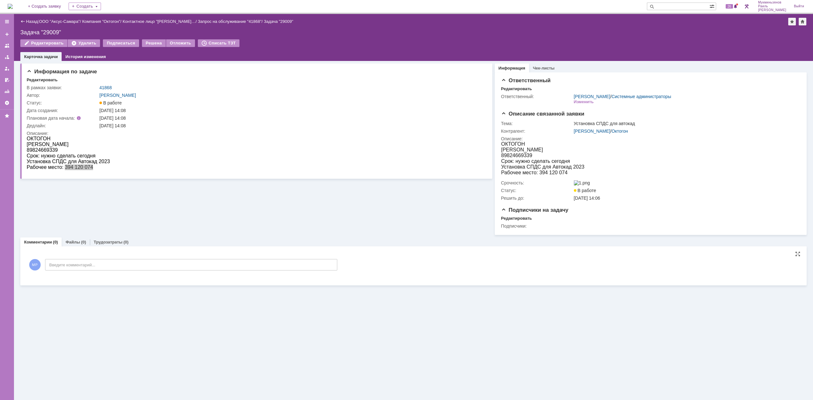
drag, startPoint x: 123, startPoint y: 257, endPoint x: 122, endPoint y: 267, distance: 10.8
click at [121, 261] on div "МР Введите комментарий..." at bounding box center [182, 266] width 311 height 30
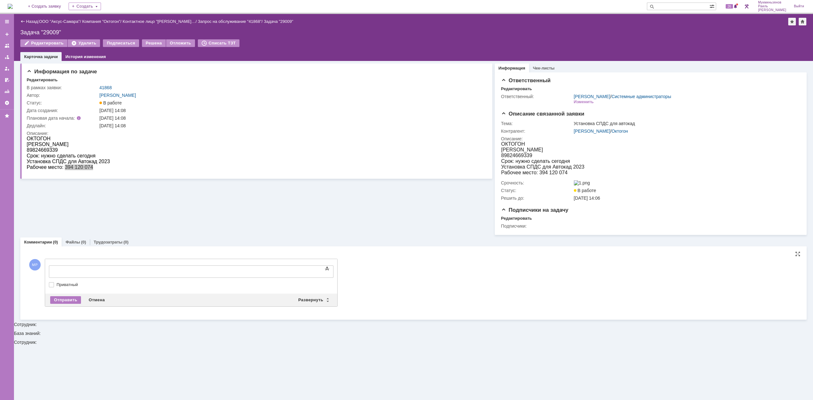
click at [128, 269] on div at bounding box center [101, 270] width 90 height 5
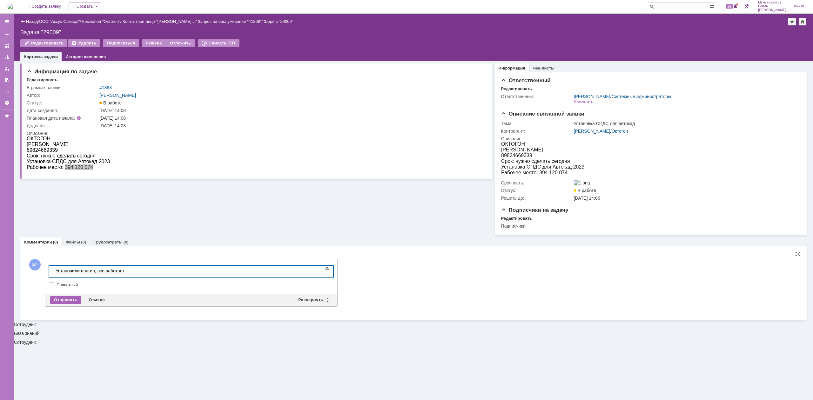
click at [64, 301] on div "Отправить" at bounding box center [65, 300] width 31 height 8
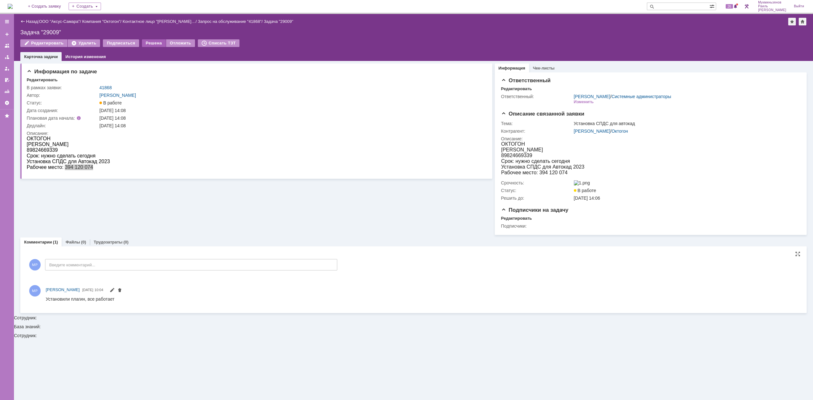
click at [153, 43] on div "Решена" at bounding box center [154, 43] width 24 height 8
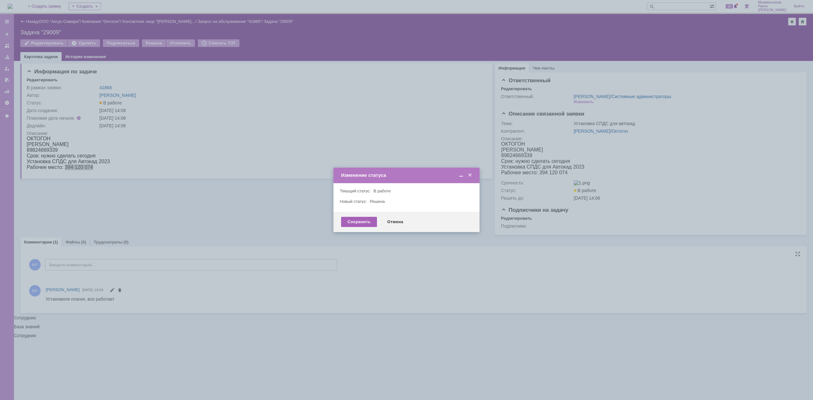
click at [361, 225] on div "Сохранить" at bounding box center [359, 222] width 36 height 10
